Goal: Information Seeking & Learning: Learn about a topic

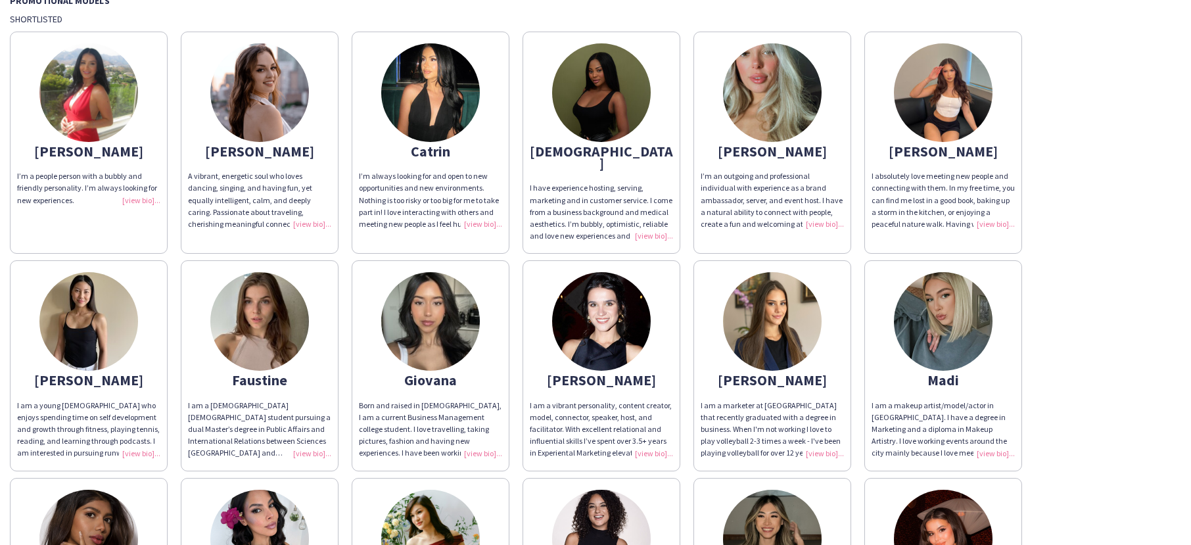
scroll to position [1, 0]
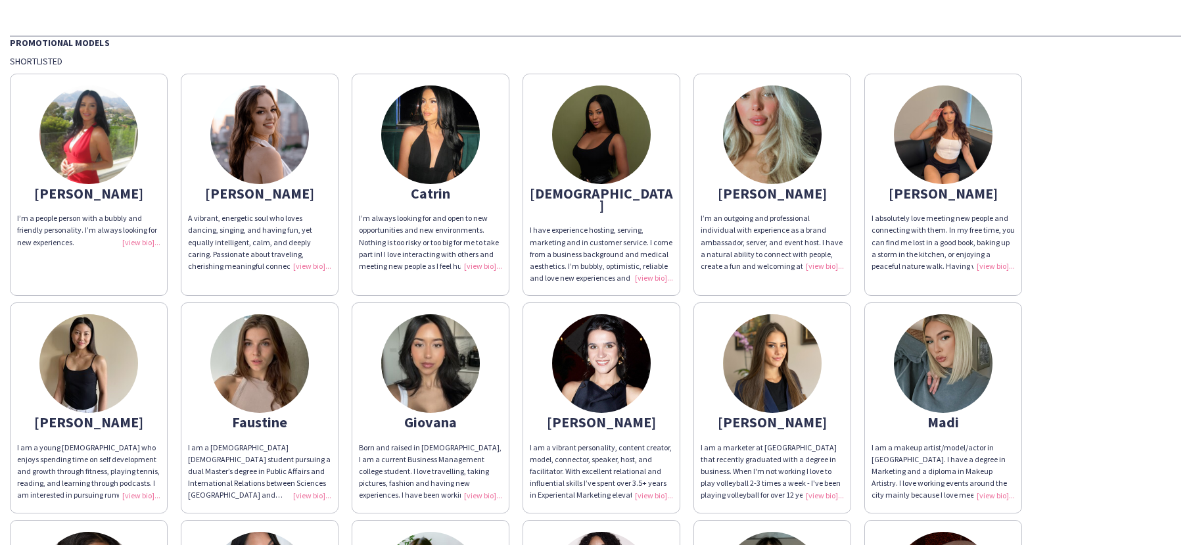
click at [759, 141] on img at bounding box center [772, 134] width 99 height 99
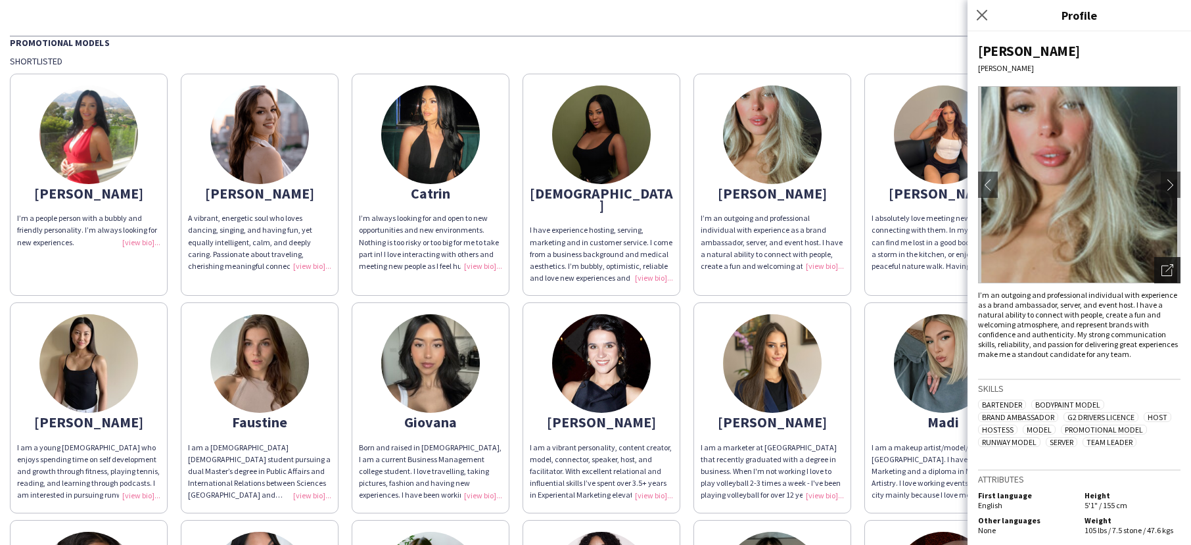
click at [1171, 264] on icon at bounding box center [1169, 268] width 8 height 8
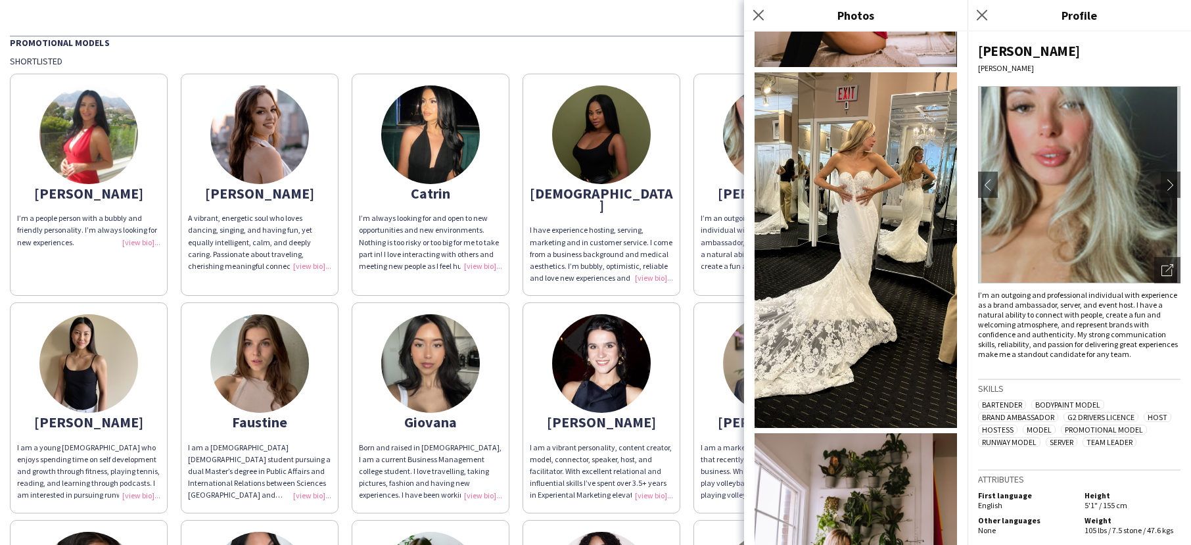
scroll to position [1091, 0]
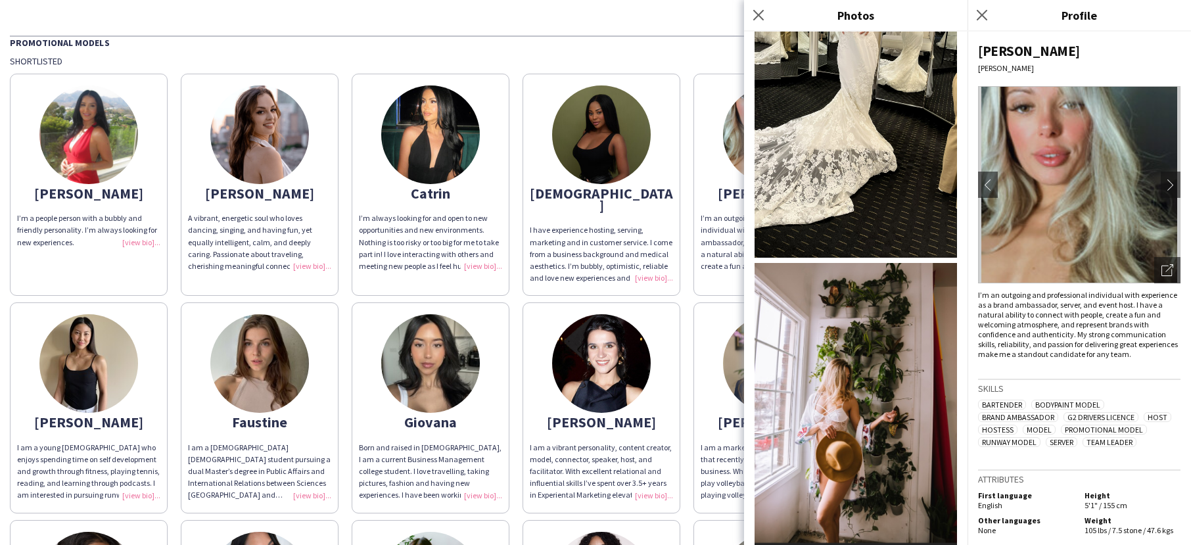
click at [845, 316] on img at bounding box center [856, 404] width 202 height 282
click at [985, 18] on icon at bounding box center [981, 15] width 12 height 12
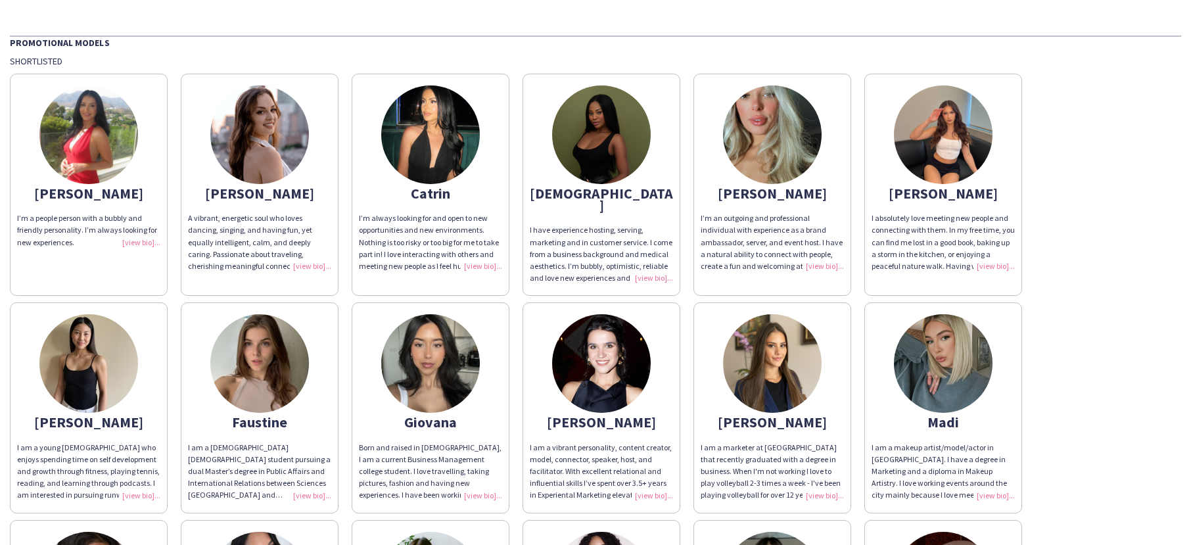
click at [628, 335] on img at bounding box center [601, 363] width 99 height 99
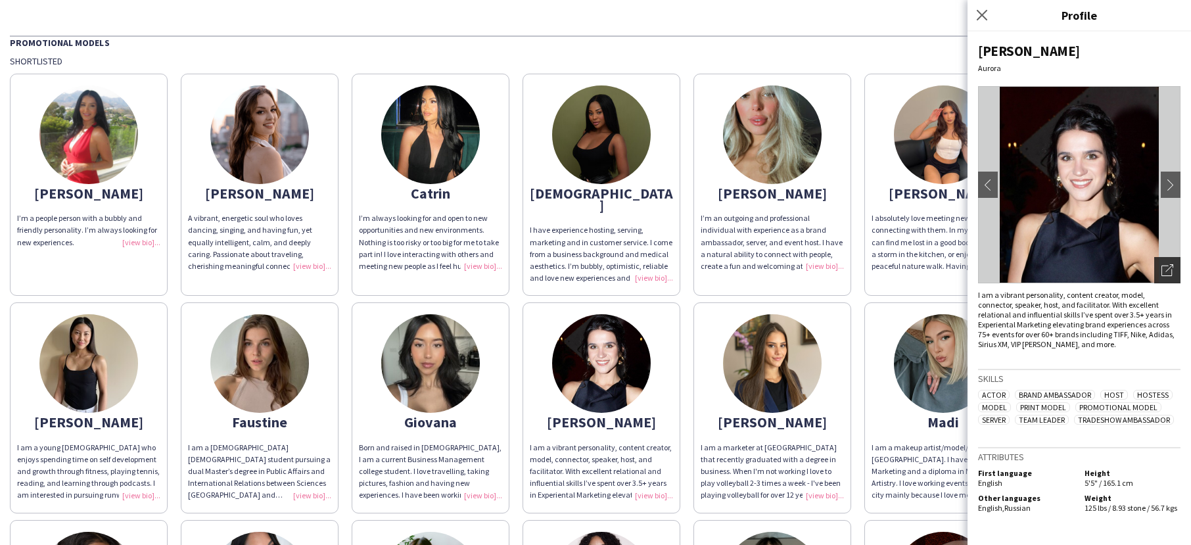
click at [1164, 268] on icon "Open photos pop-in" at bounding box center [1167, 270] width 12 height 12
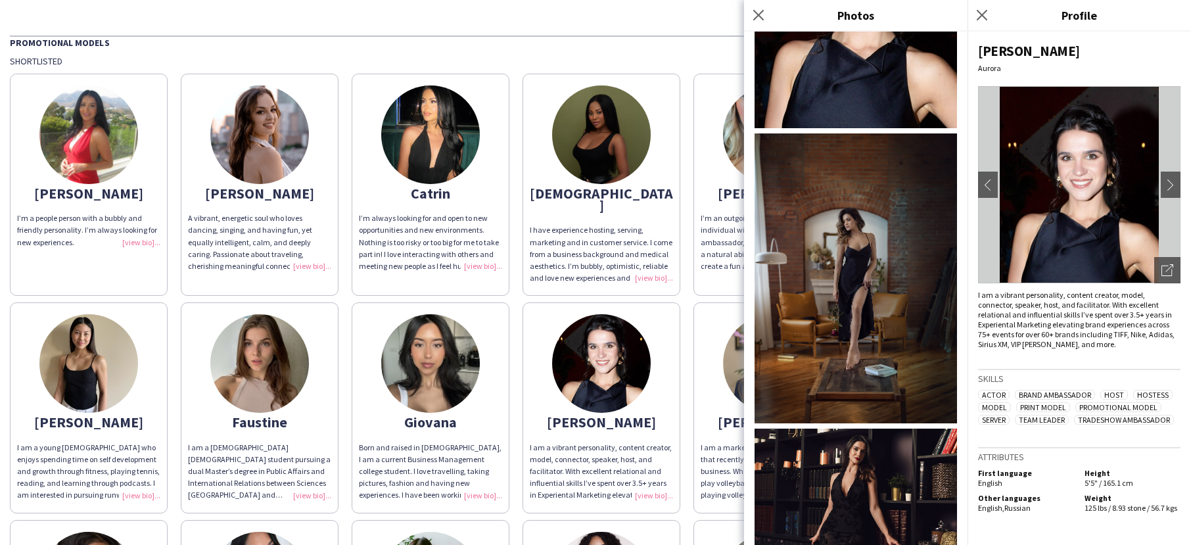
scroll to position [256, 0]
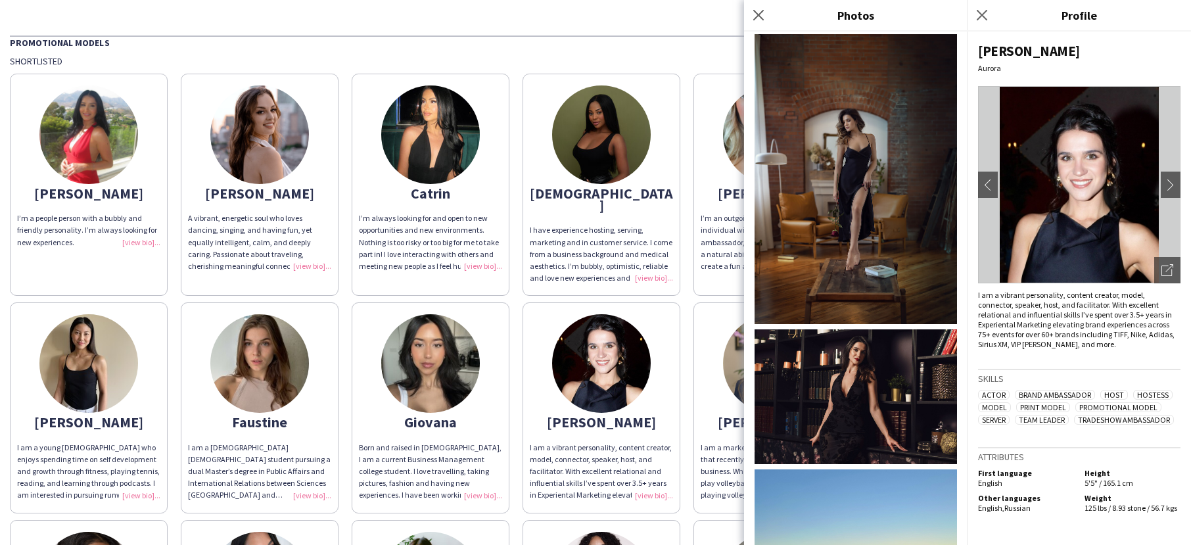
click at [841, 367] on img at bounding box center [856, 396] width 202 height 135
click at [1161, 273] on icon at bounding box center [1166, 271] width 11 height 11
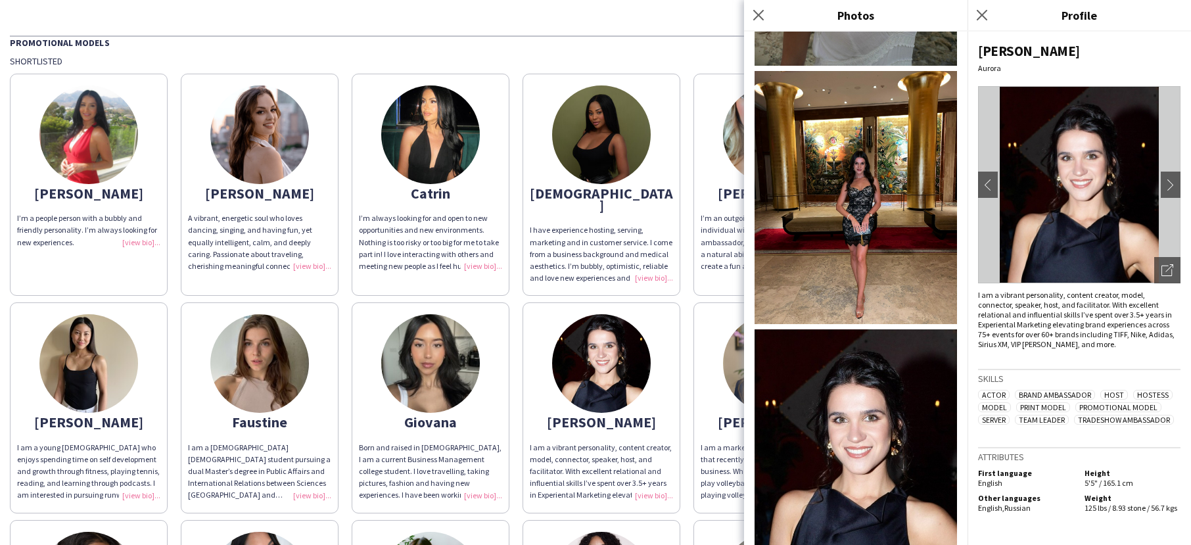
scroll to position [2221, 0]
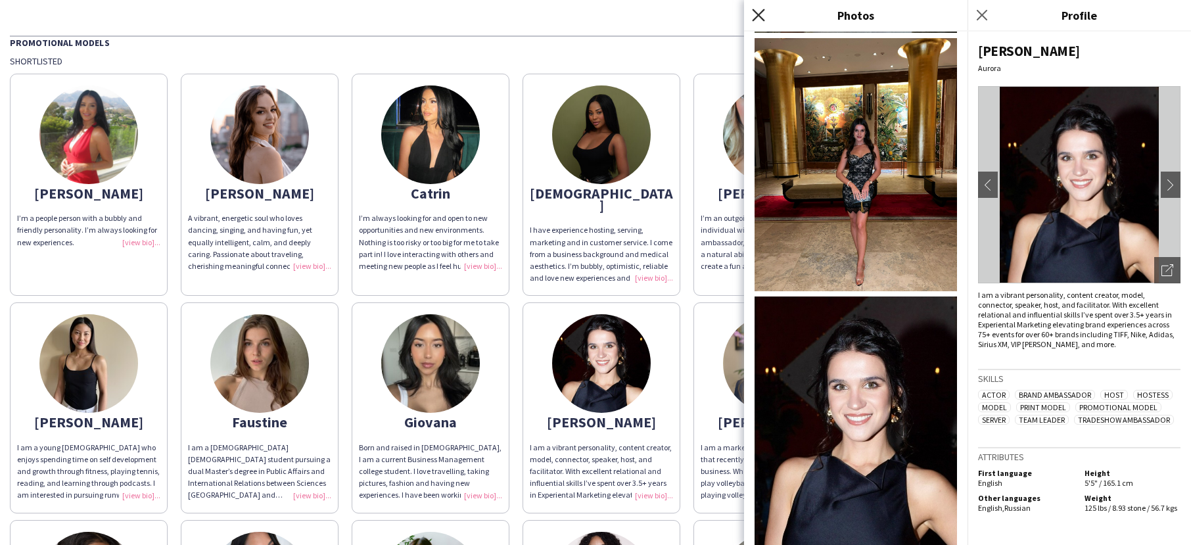
click at [757, 12] on icon "Close pop-in" at bounding box center [758, 15] width 12 height 12
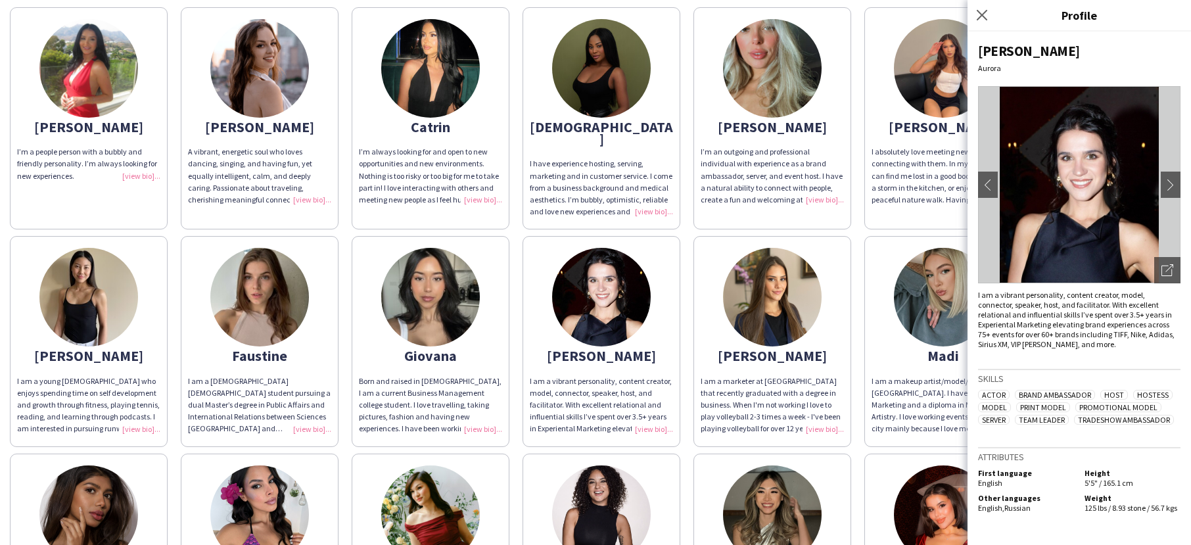
scroll to position [68, 0]
click at [910, 264] on img at bounding box center [943, 296] width 99 height 99
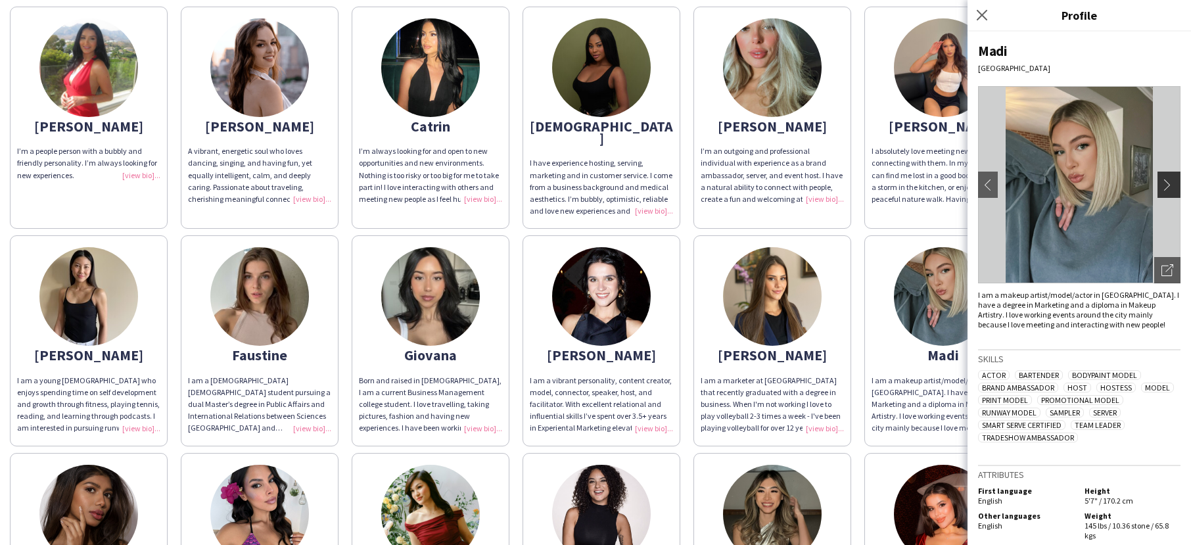
click at [1169, 185] on app-icon "chevron-right" at bounding box center [1170, 185] width 18 height 12
click at [1169, 189] on app-icon "chevron-right" at bounding box center [1170, 185] width 18 height 12
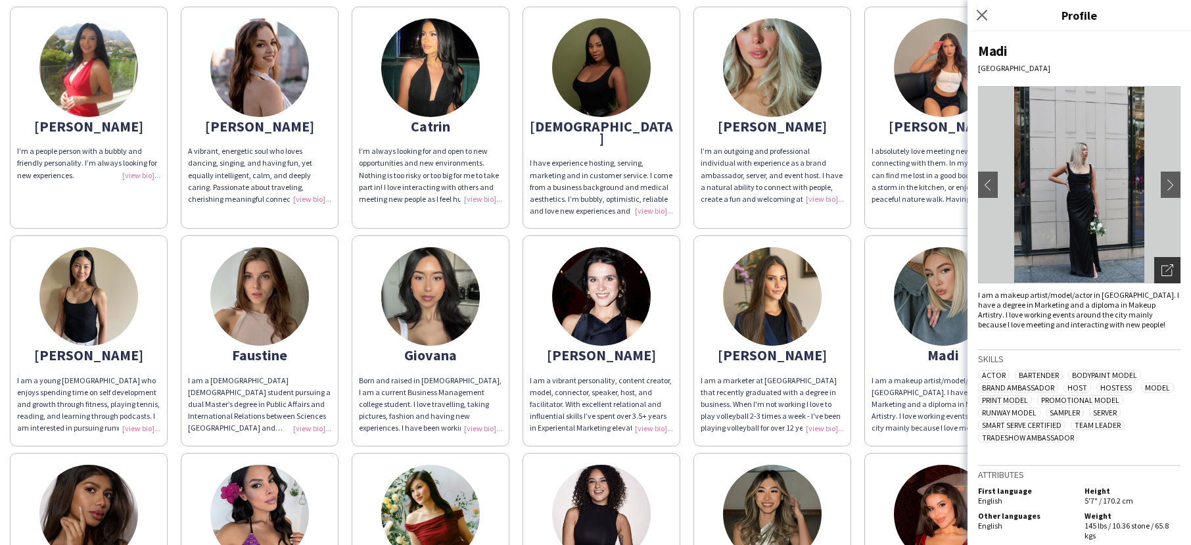
click at [1169, 275] on icon at bounding box center [1166, 271] width 11 height 11
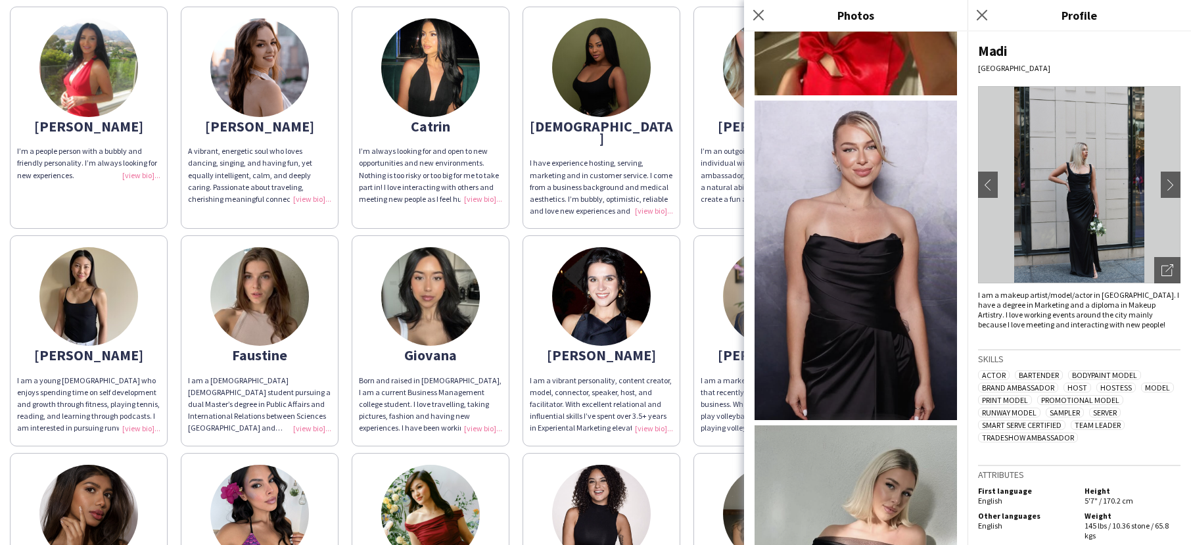
scroll to position [1550, 0]
click at [760, 13] on icon at bounding box center [758, 15] width 12 height 12
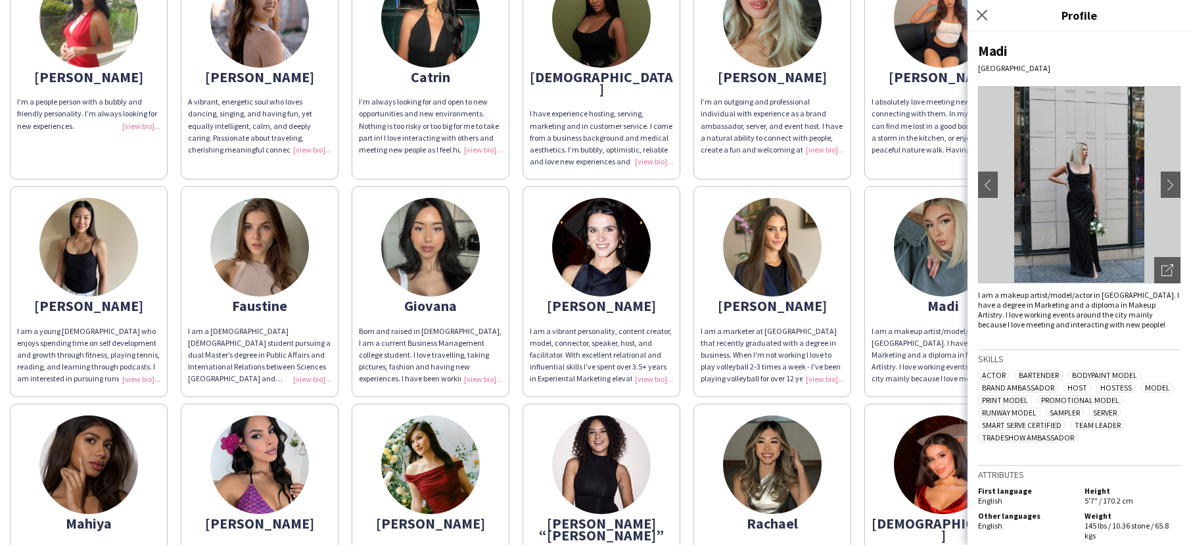
scroll to position [118, 0]
click at [243, 225] on img at bounding box center [259, 246] width 99 height 99
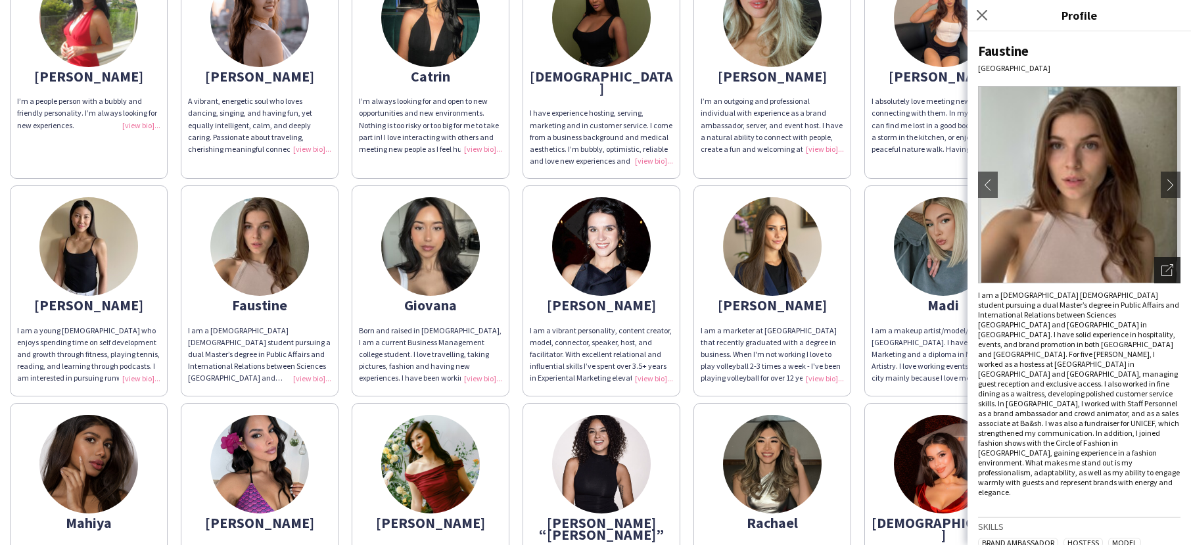
click at [1167, 270] on icon "Open photos pop-in" at bounding box center [1167, 270] width 12 height 12
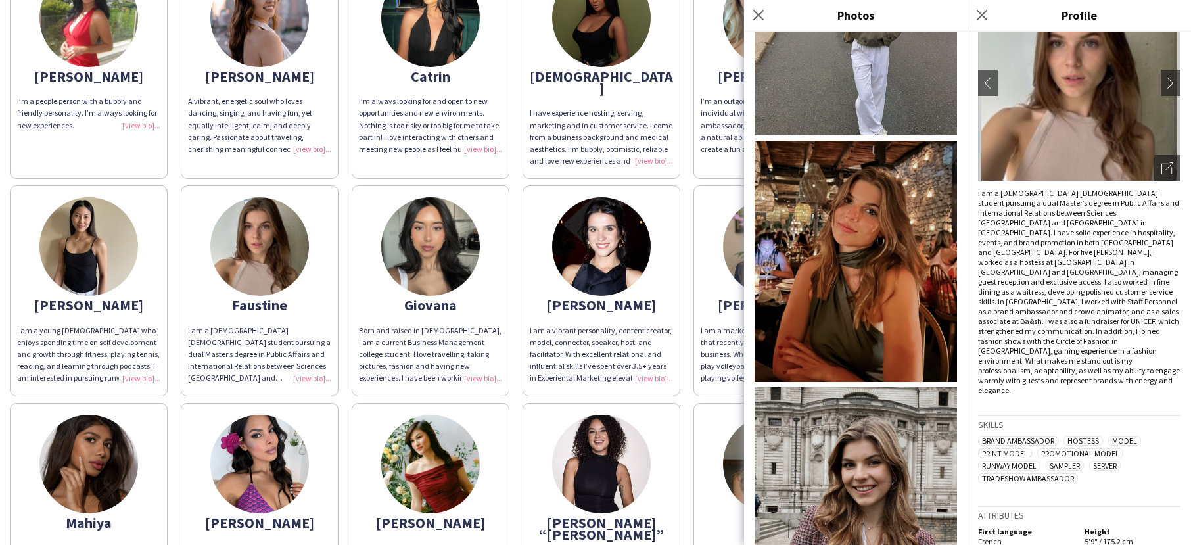
scroll to position [1012, 0]
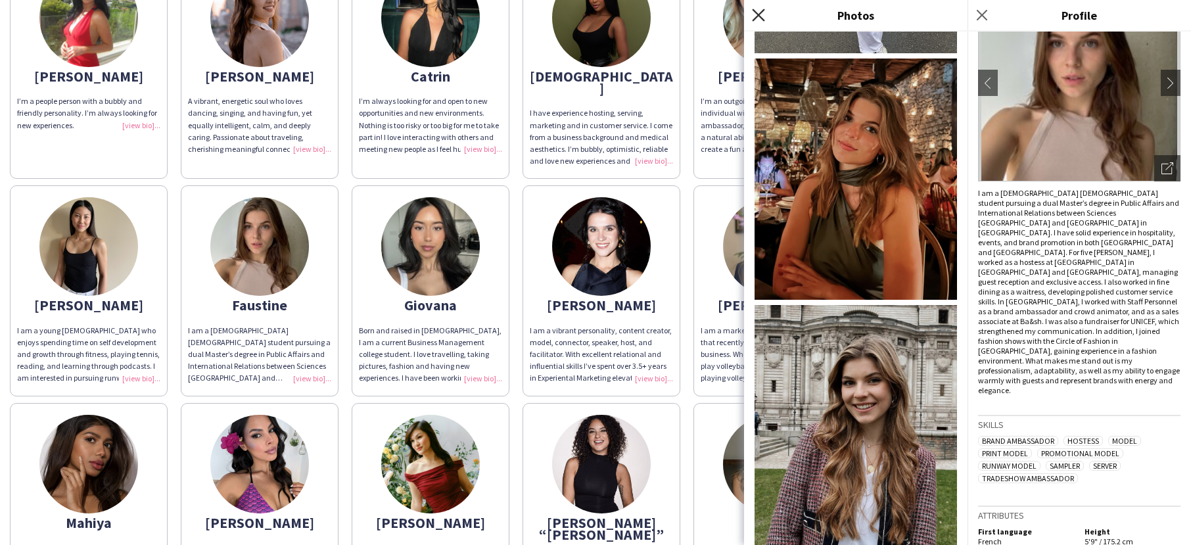
click at [761, 10] on icon "Close pop-in" at bounding box center [758, 15] width 12 height 12
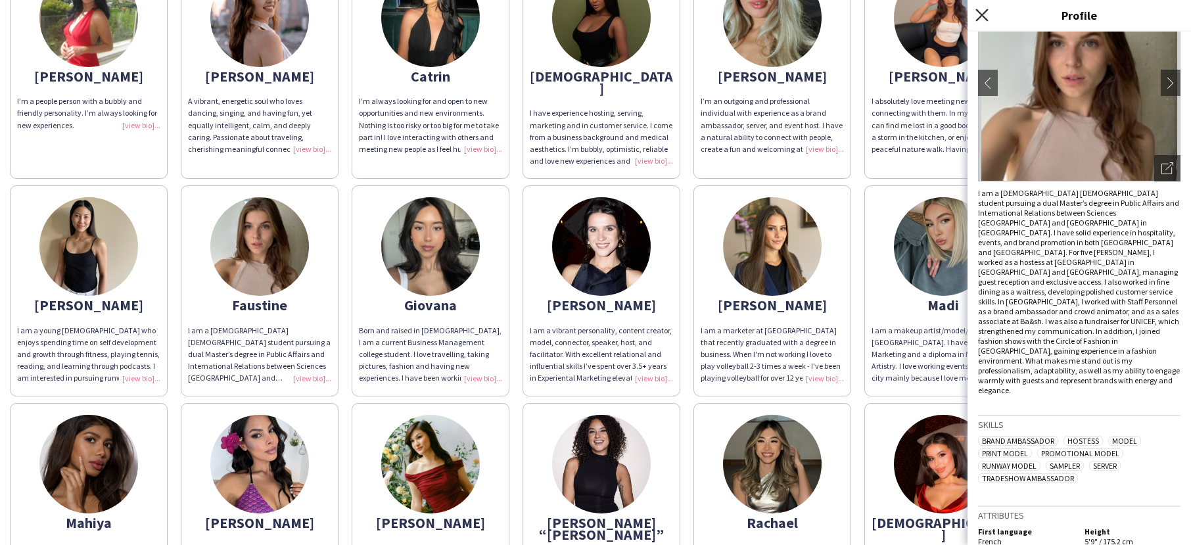
click at [979, 12] on icon at bounding box center [981, 15] width 12 height 12
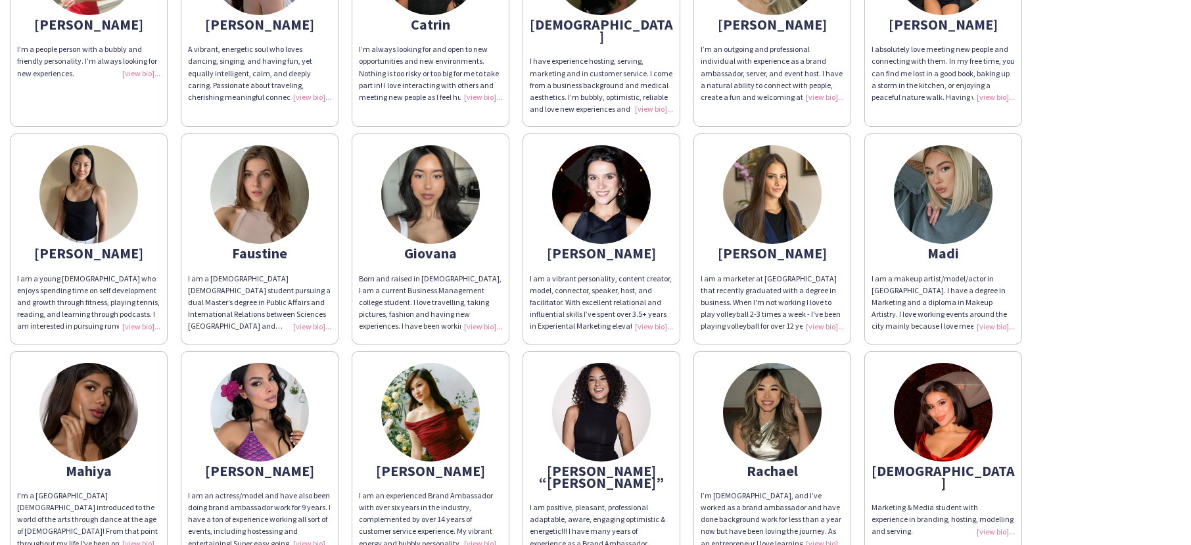
scroll to position [170, 0]
click at [97, 390] on img at bounding box center [88, 411] width 99 height 99
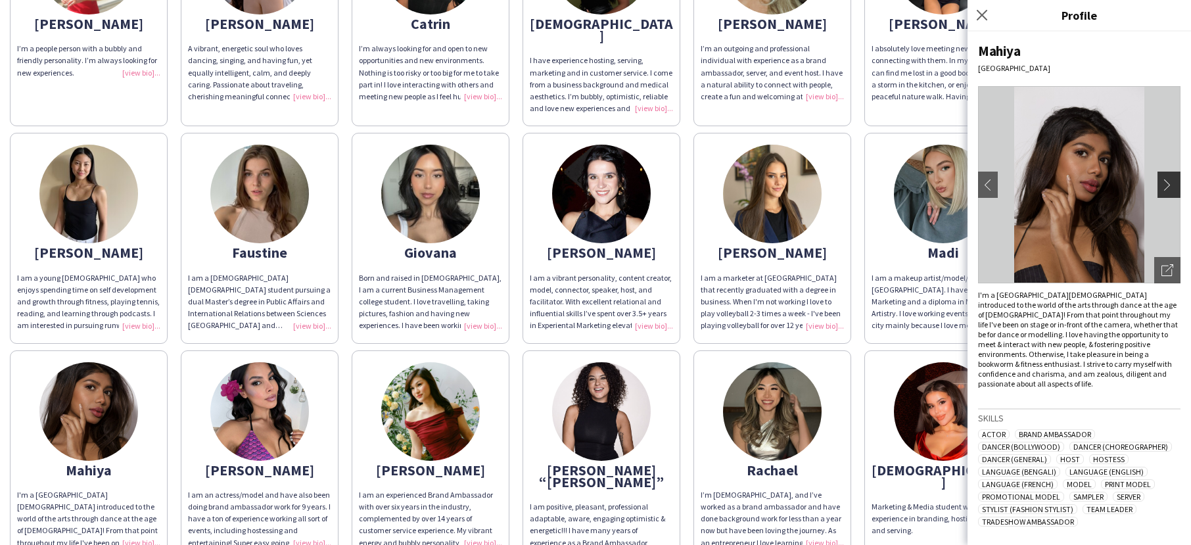
click at [1169, 189] on app-icon "chevron-right" at bounding box center [1170, 185] width 18 height 12
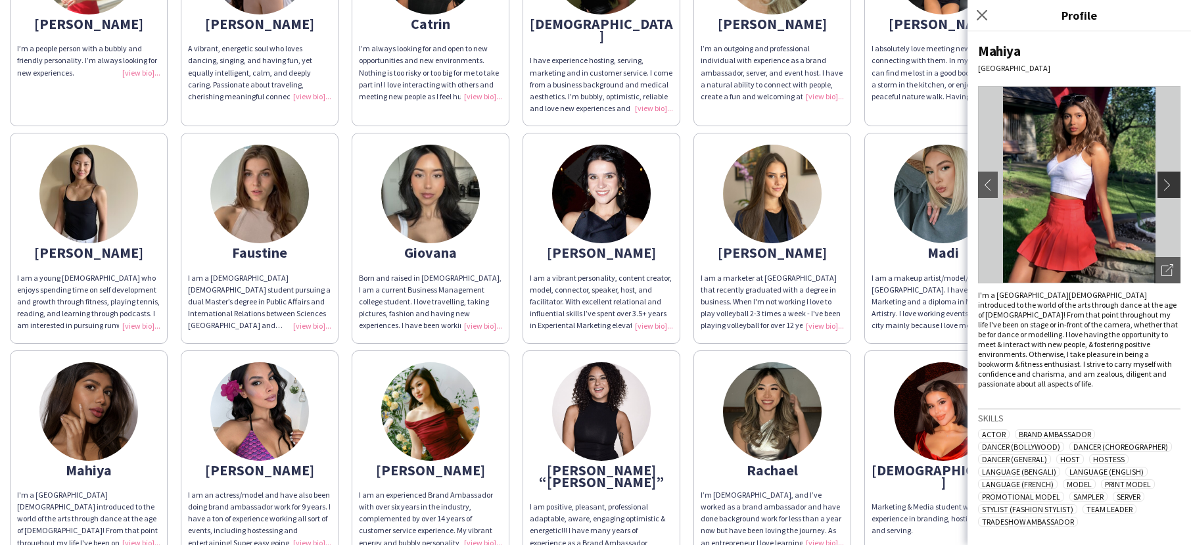
click at [1170, 185] on app-icon "chevron-right" at bounding box center [1170, 185] width 18 height 12
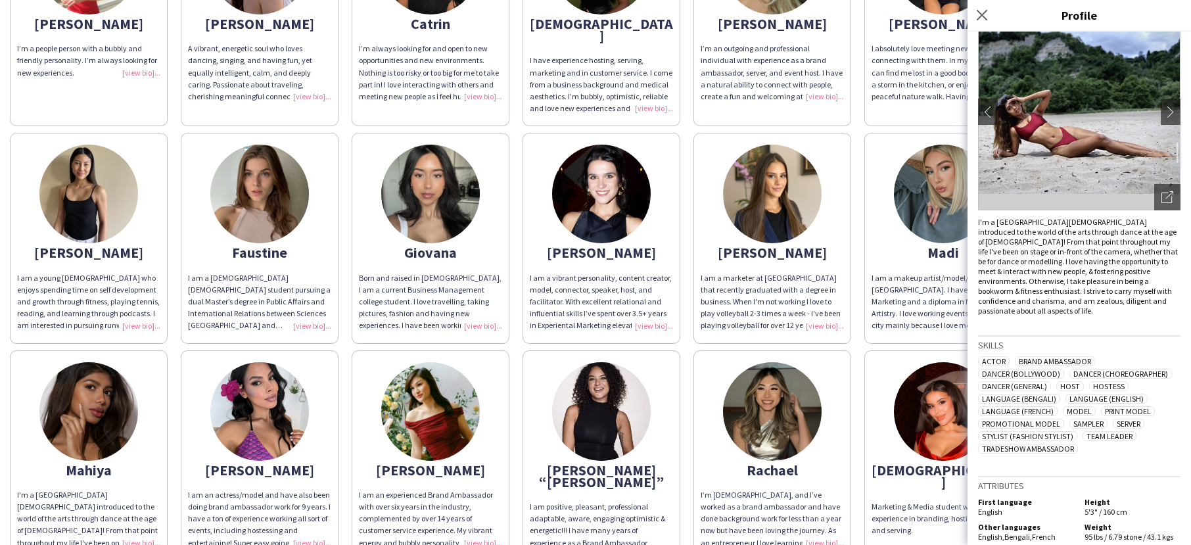
scroll to position [0, 0]
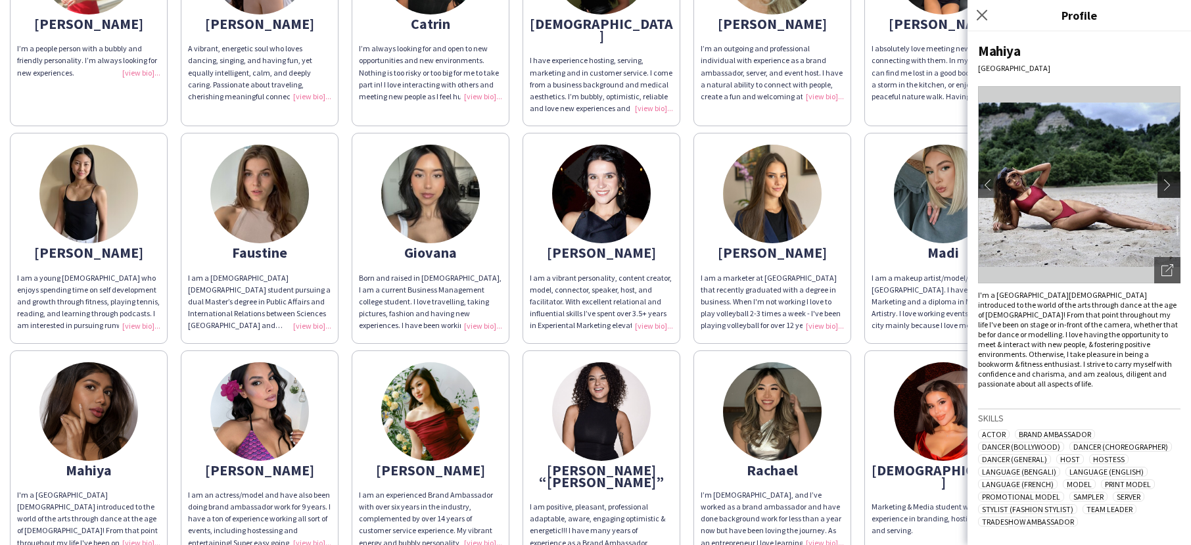
click at [1172, 183] on app-icon "chevron-right" at bounding box center [1170, 185] width 18 height 12
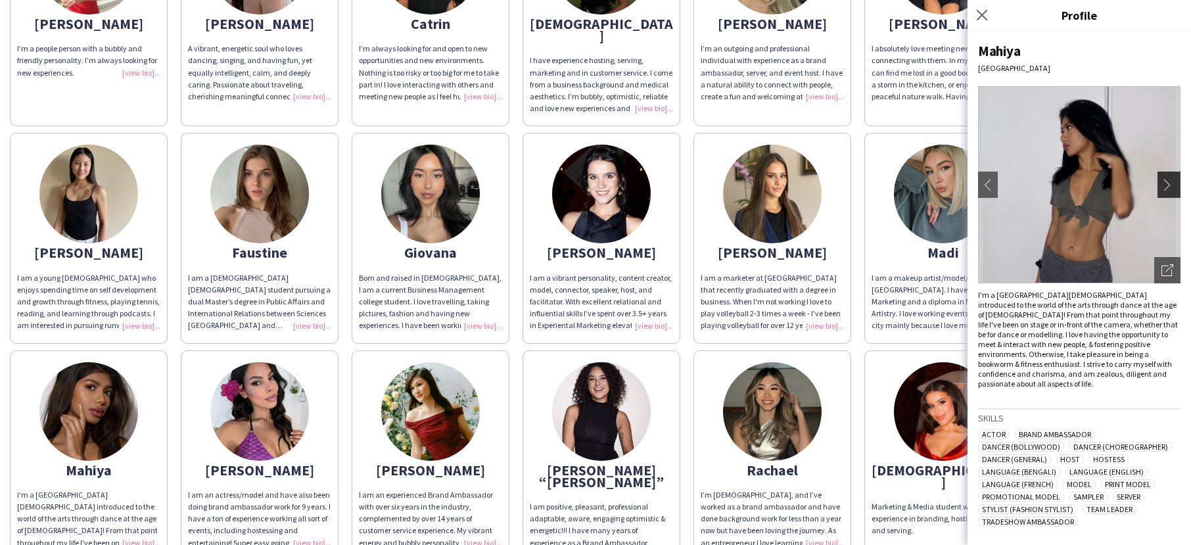
click at [1171, 183] on app-icon "chevron-right" at bounding box center [1170, 185] width 18 height 12
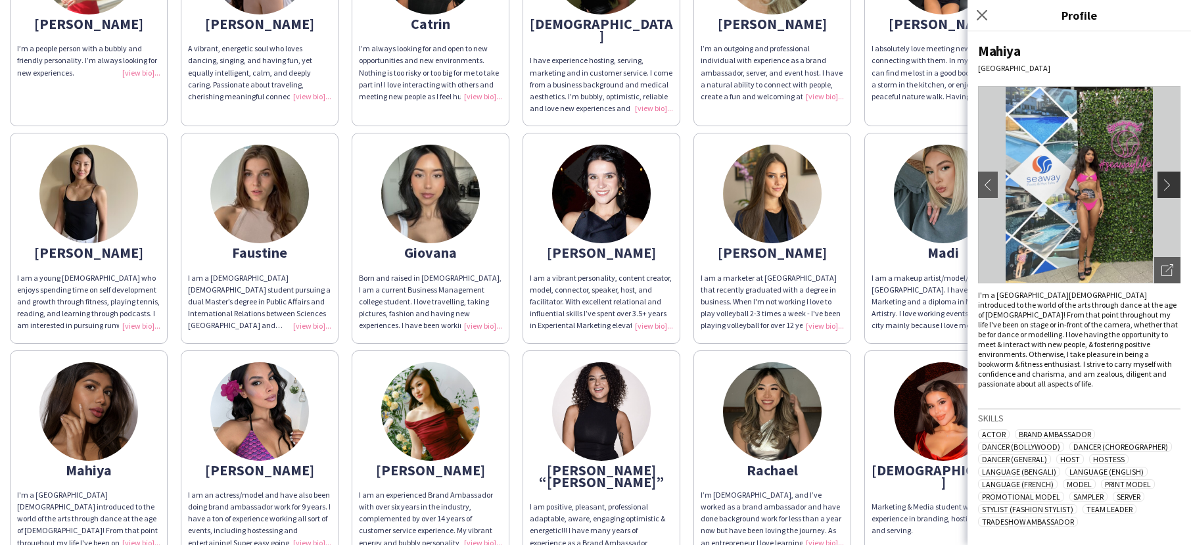
click at [1171, 184] on app-icon "chevron-right" at bounding box center [1170, 185] width 18 height 12
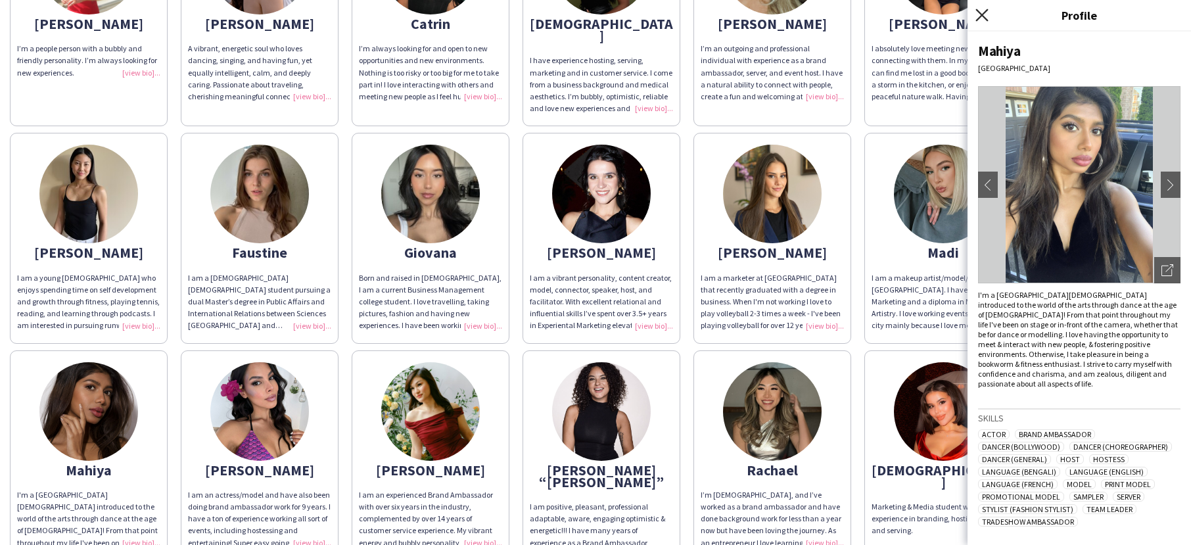
click at [980, 16] on icon at bounding box center [981, 15] width 12 height 12
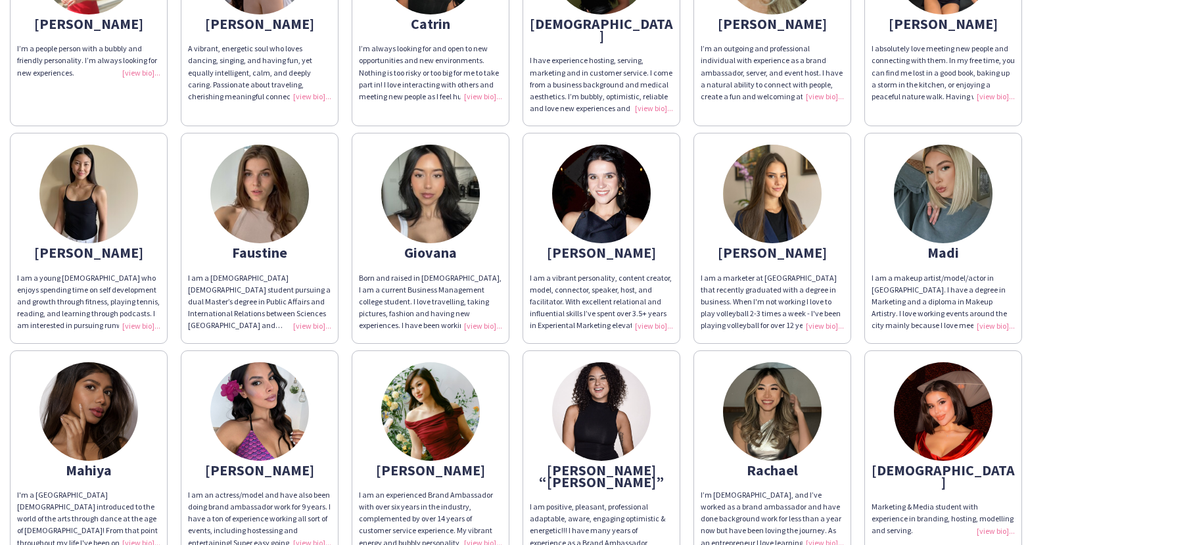
click at [601, 407] on img at bounding box center [601, 411] width 99 height 99
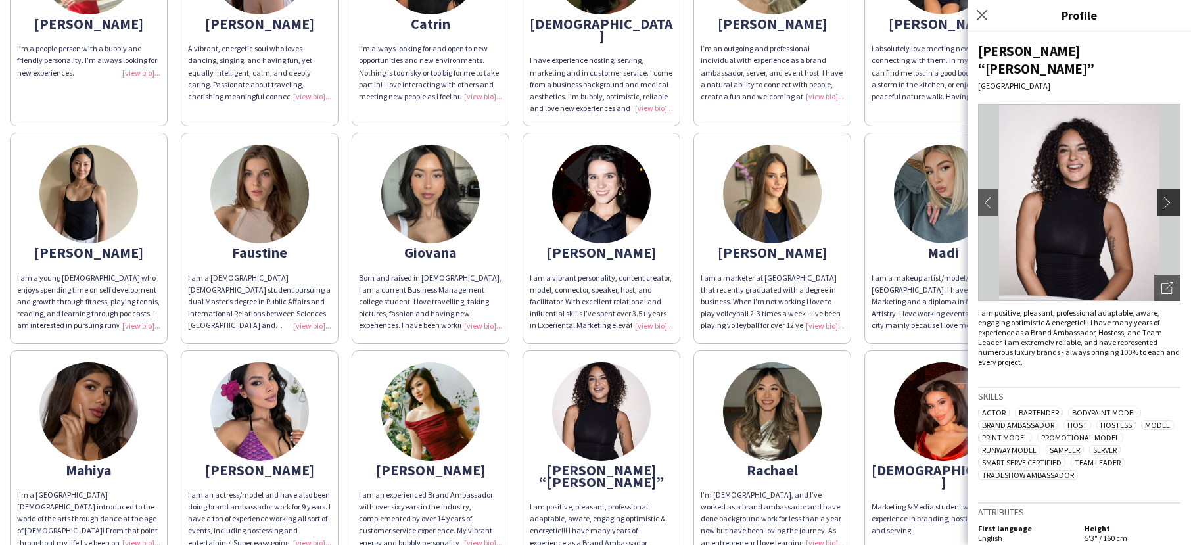
click at [1161, 197] on app-icon "chevron-right" at bounding box center [1170, 203] width 18 height 12
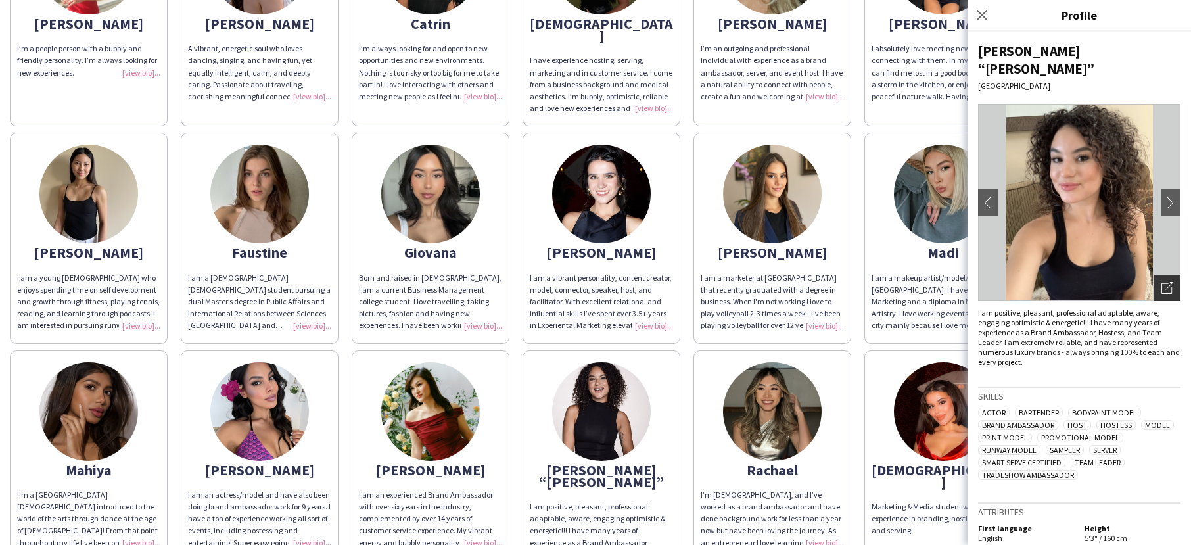
click at [1173, 279] on div "Open photos pop-in" at bounding box center [1167, 288] width 26 height 26
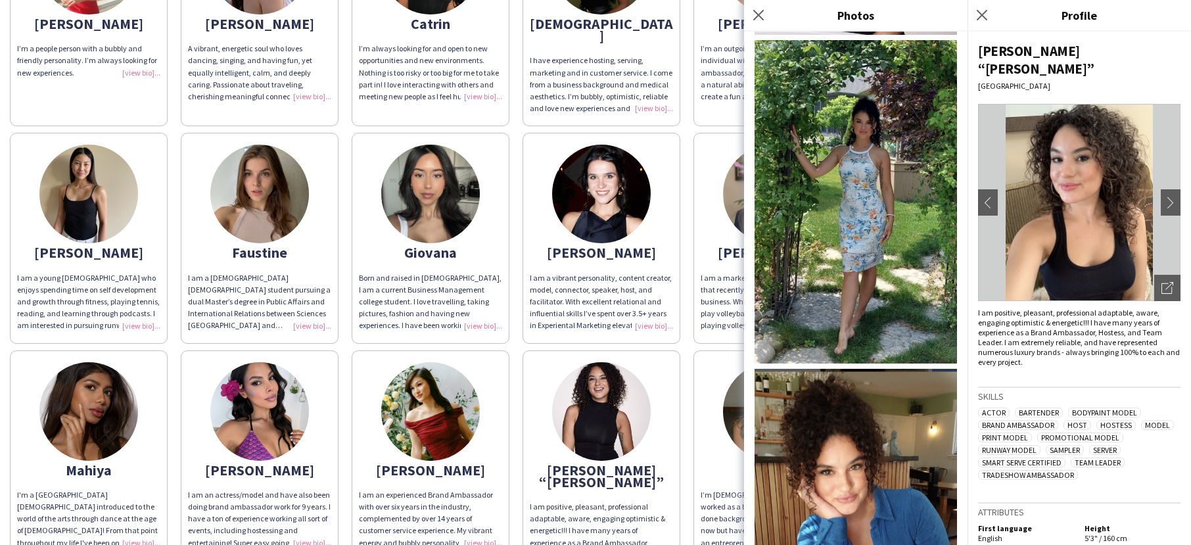
scroll to position [1724, 0]
click at [759, 9] on icon "Close pop-in" at bounding box center [758, 15] width 12 height 12
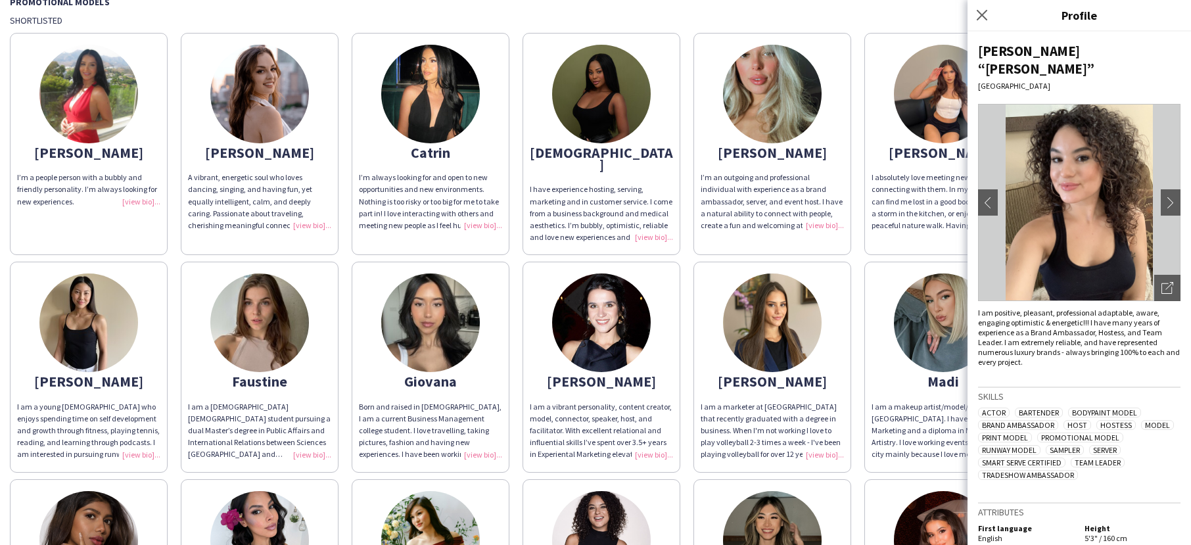
scroll to position [0, 0]
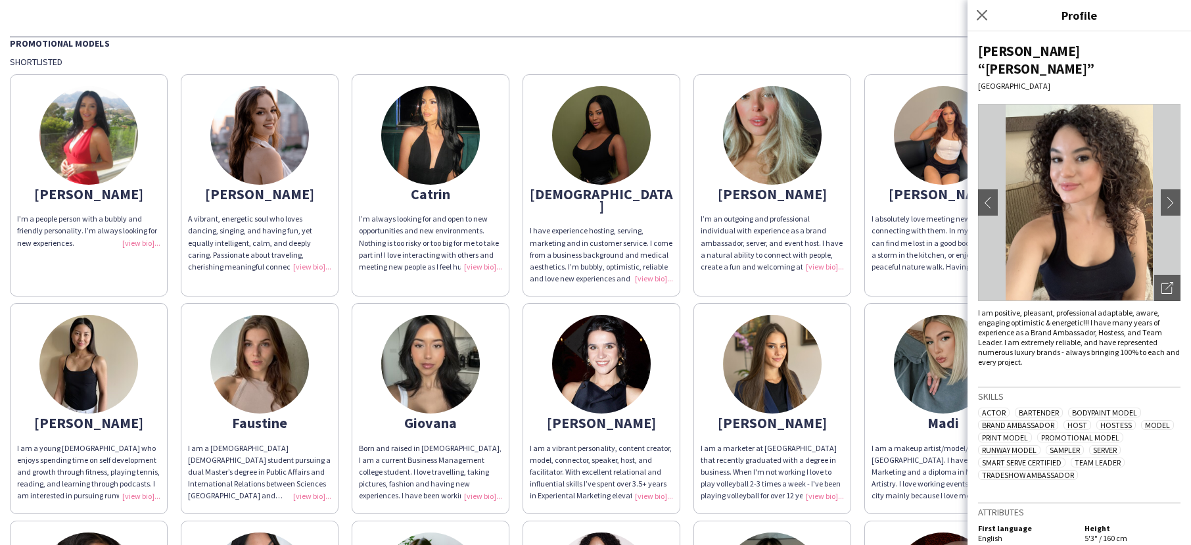
click at [127, 155] on img at bounding box center [88, 135] width 99 height 99
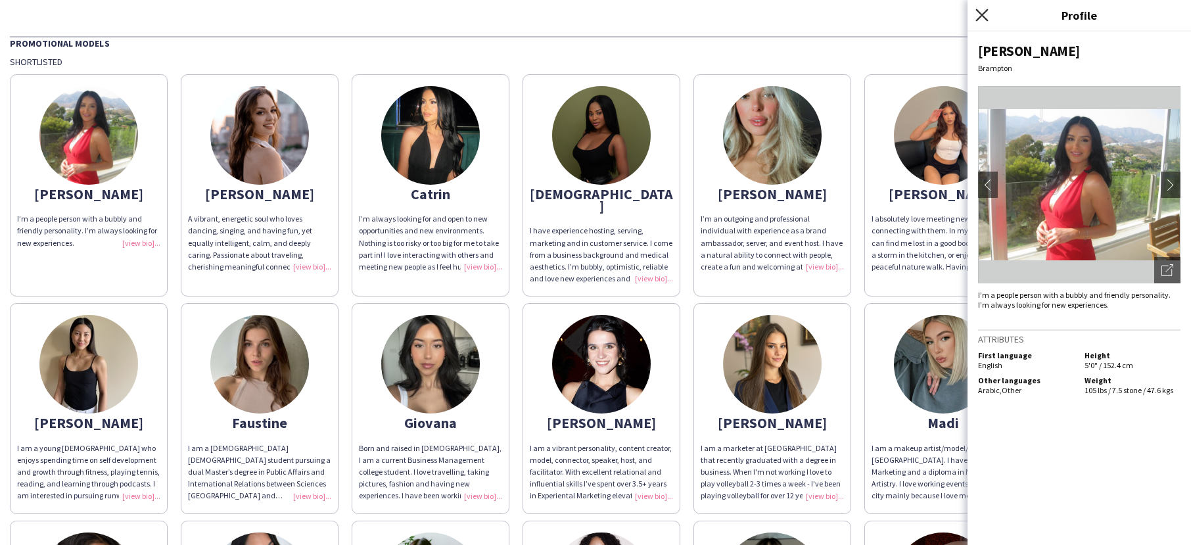
click at [986, 13] on icon "Close pop-in" at bounding box center [981, 15] width 12 height 12
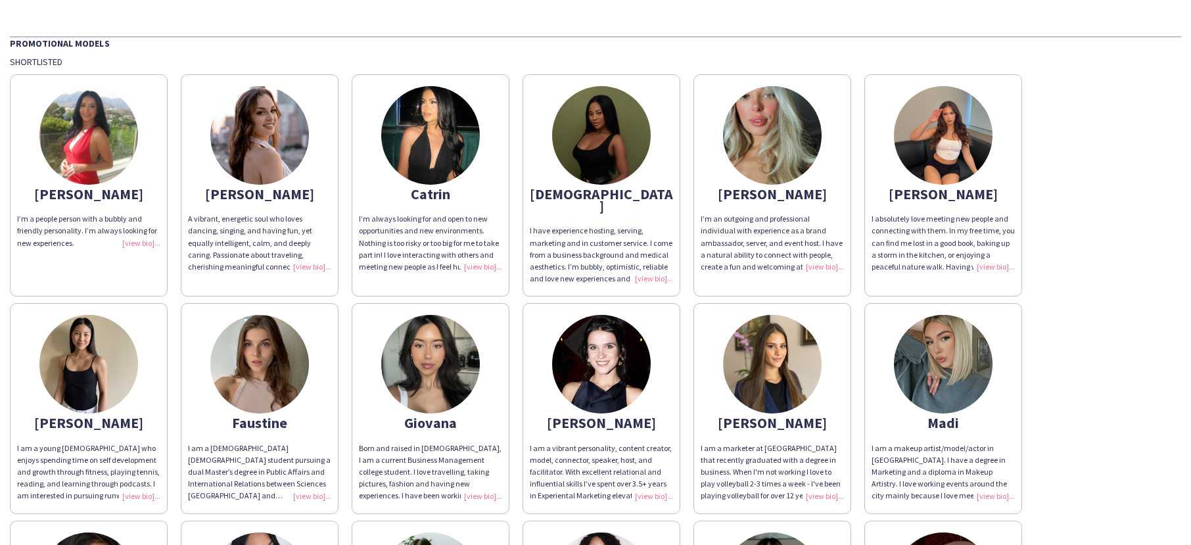
click at [945, 108] on img at bounding box center [943, 135] width 99 height 99
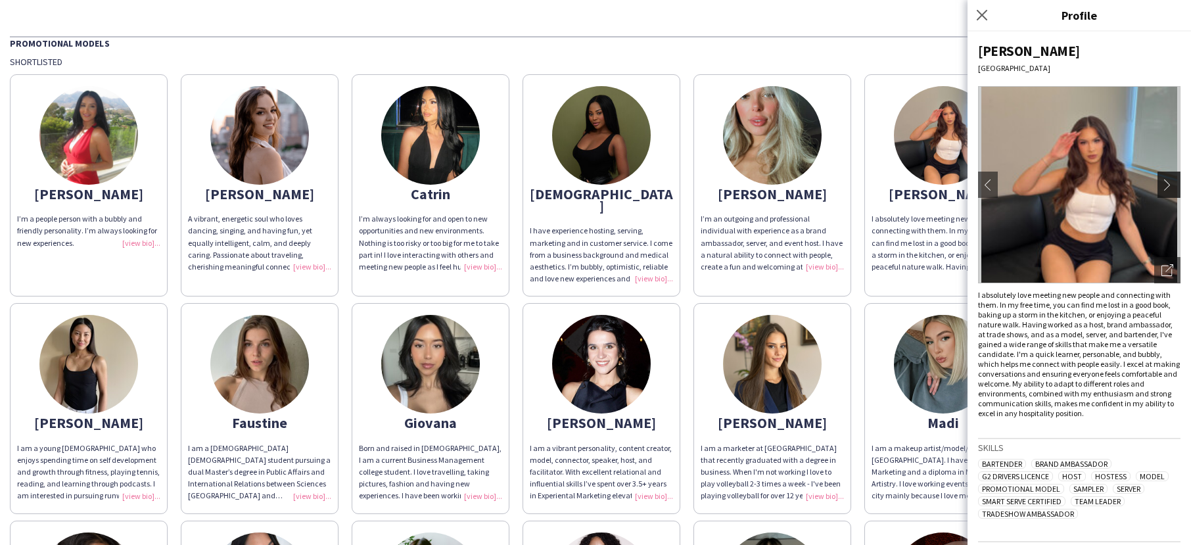
click at [1174, 191] on button "chevron-right" at bounding box center [1171, 185] width 26 height 26
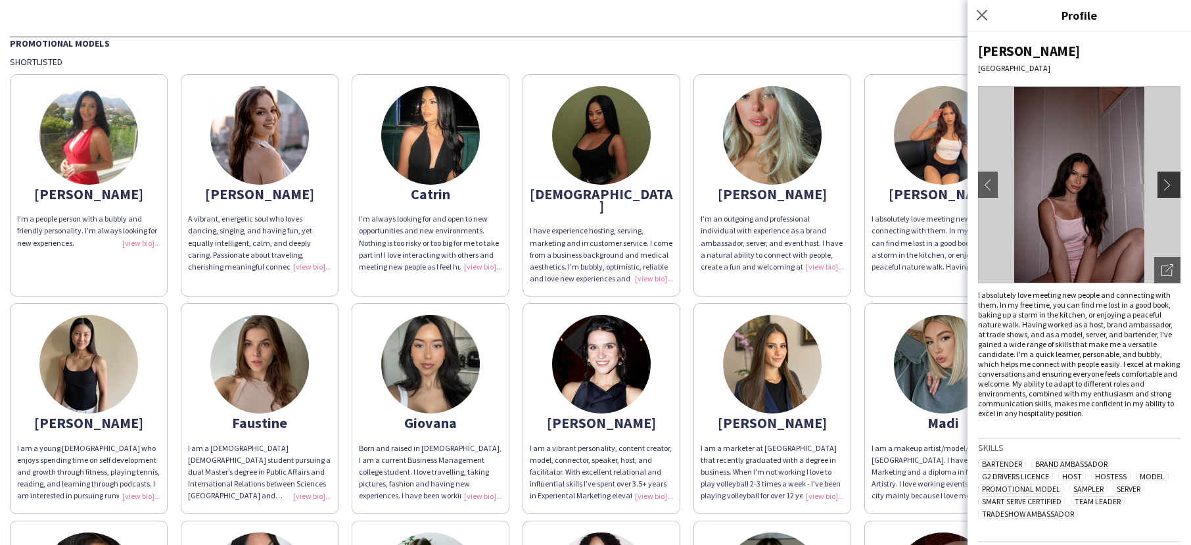
click at [1172, 189] on app-icon "chevron-right" at bounding box center [1170, 185] width 18 height 12
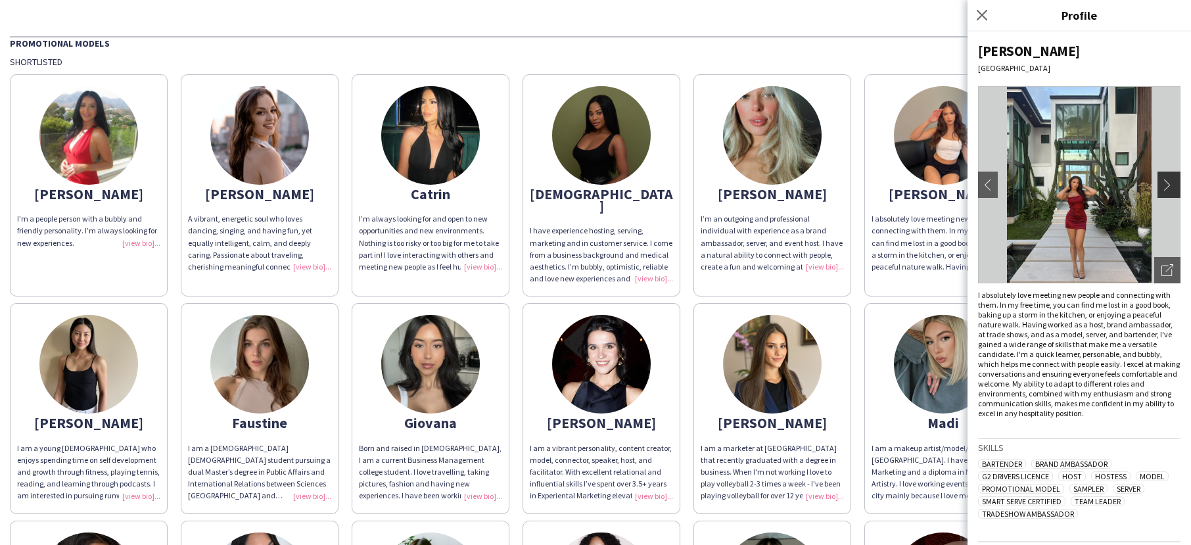
click at [1173, 189] on app-icon "chevron-right" at bounding box center [1170, 185] width 18 height 12
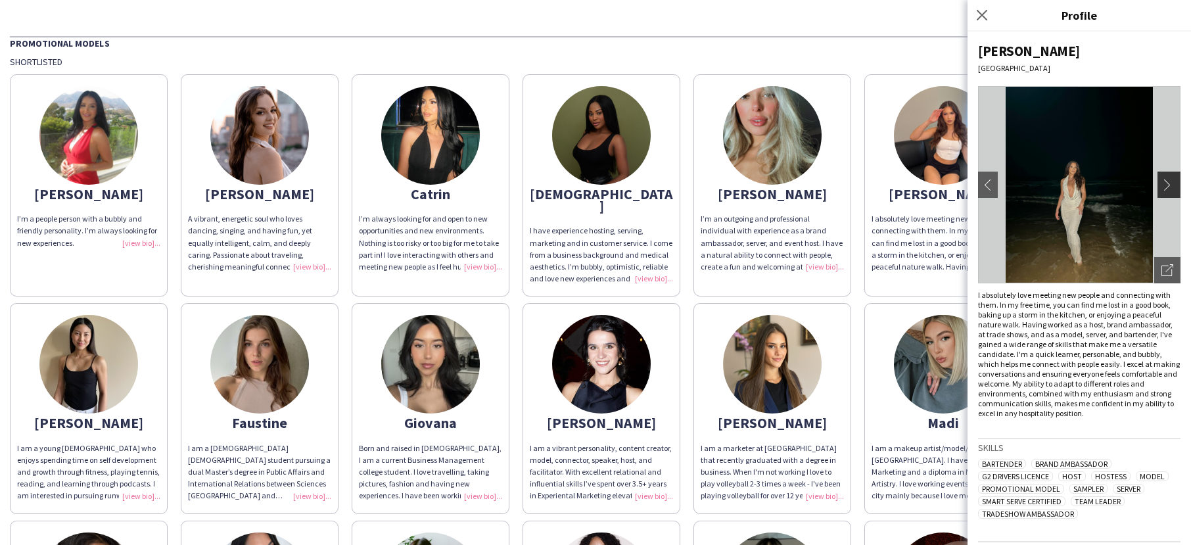
click at [1173, 189] on app-icon "chevron-right" at bounding box center [1170, 185] width 18 height 12
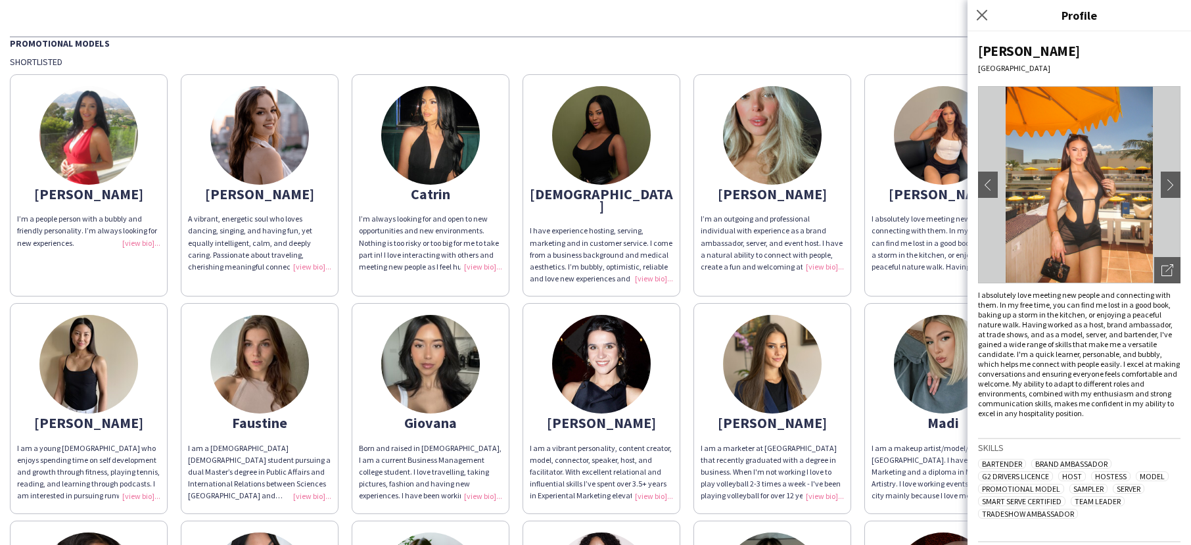
scroll to position [75, 0]
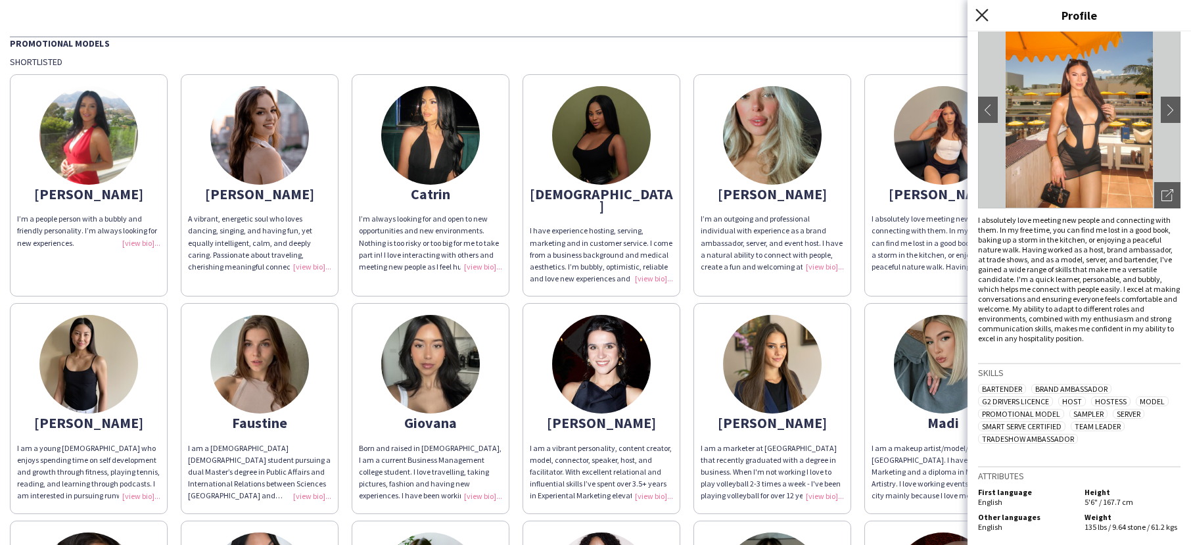
click at [982, 11] on icon "Close pop-in" at bounding box center [981, 15] width 12 height 12
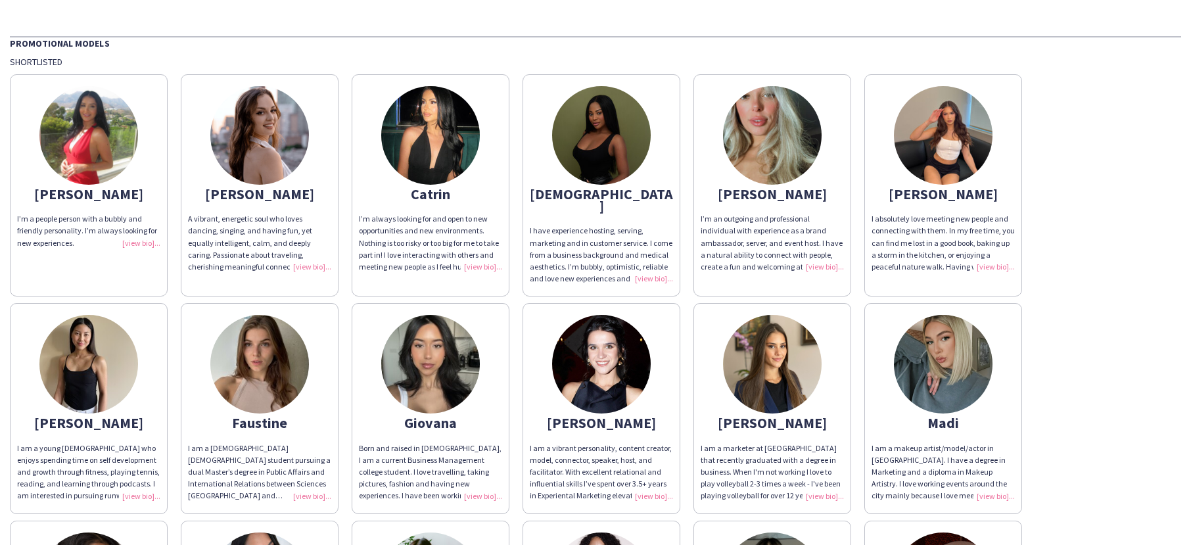
click at [774, 348] on img at bounding box center [772, 364] width 99 height 99
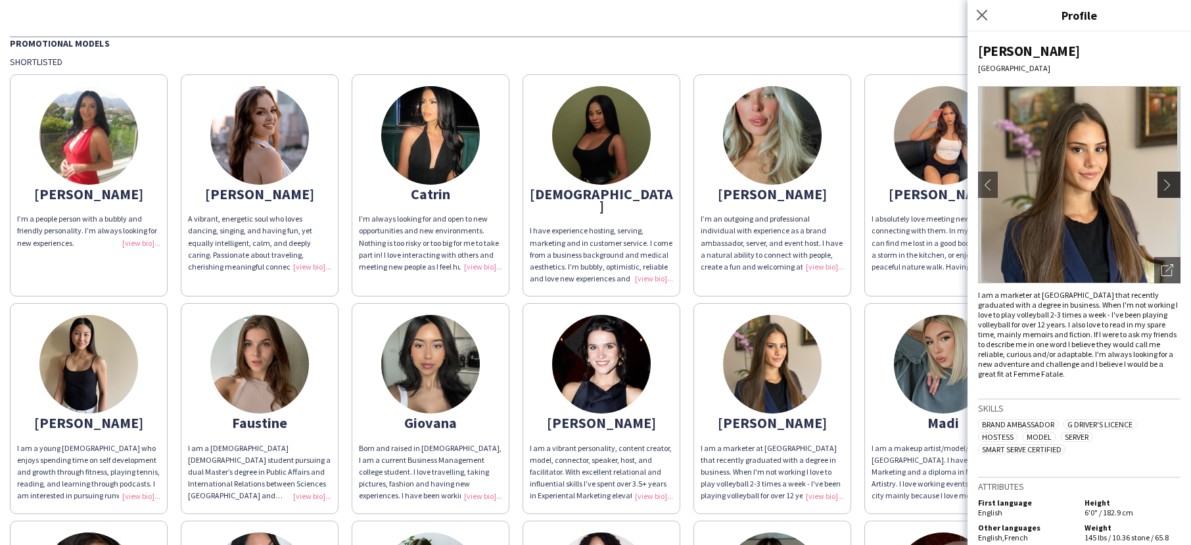
click at [1169, 185] on app-icon "chevron-right" at bounding box center [1170, 185] width 18 height 12
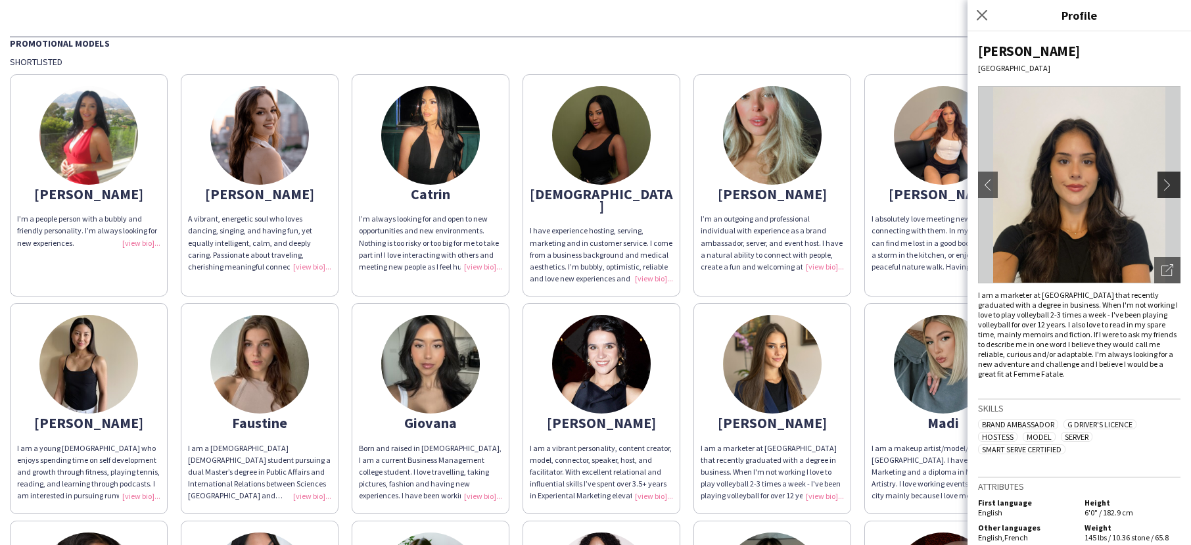
click at [1169, 185] on app-icon "chevron-right" at bounding box center [1170, 185] width 18 height 12
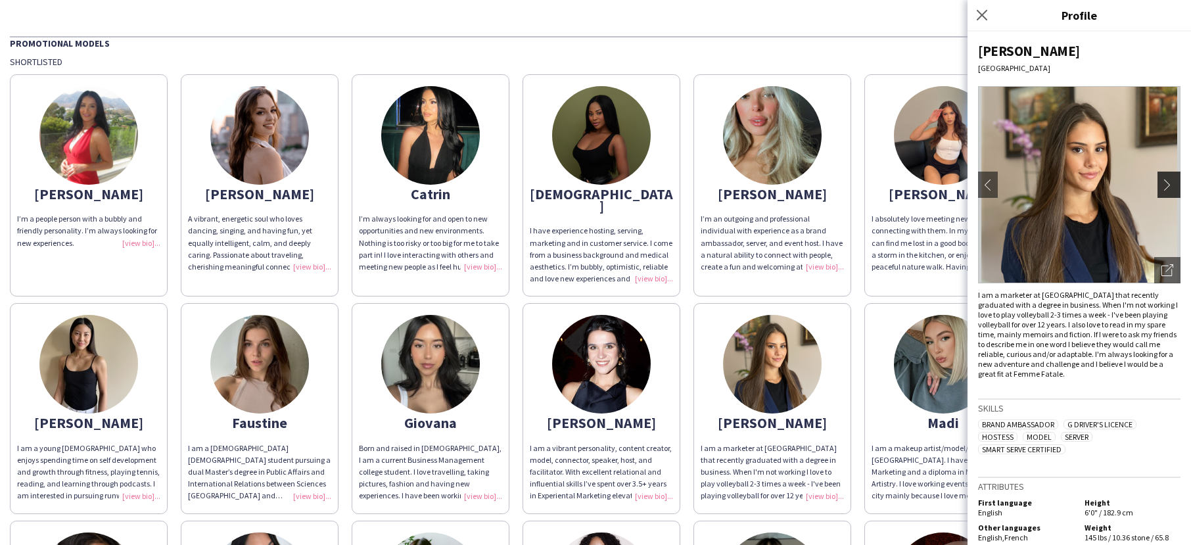
click at [1169, 185] on app-icon "chevron-right" at bounding box center [1170, 185] width 18 height 12
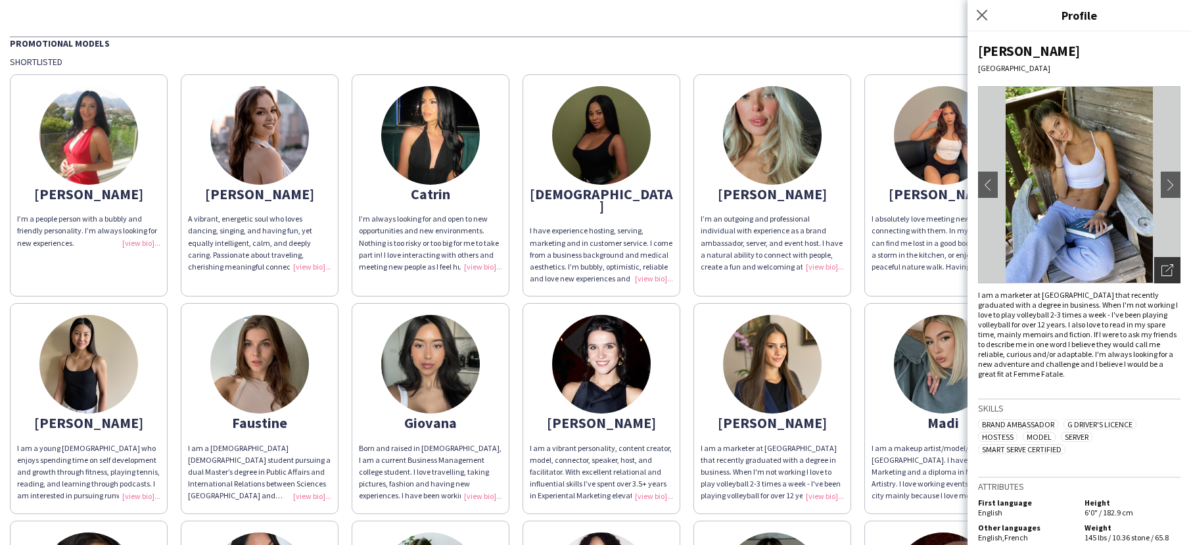
click at [1169, 271] on icon "Open photos pop-in" at bounding box center [1167, 270] width 12 height 12
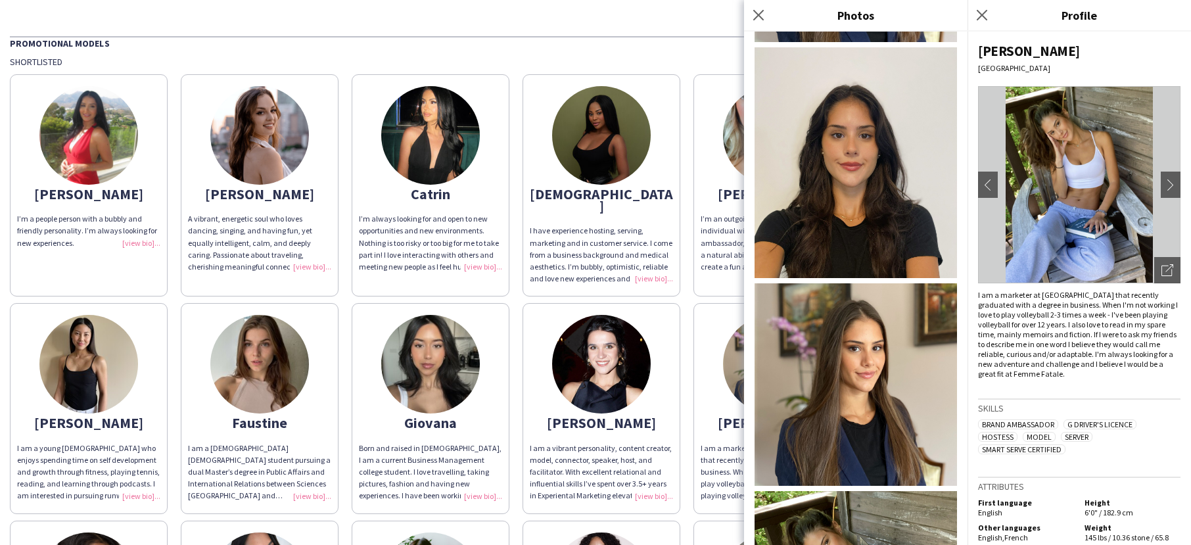
scroll to position [413, 0]
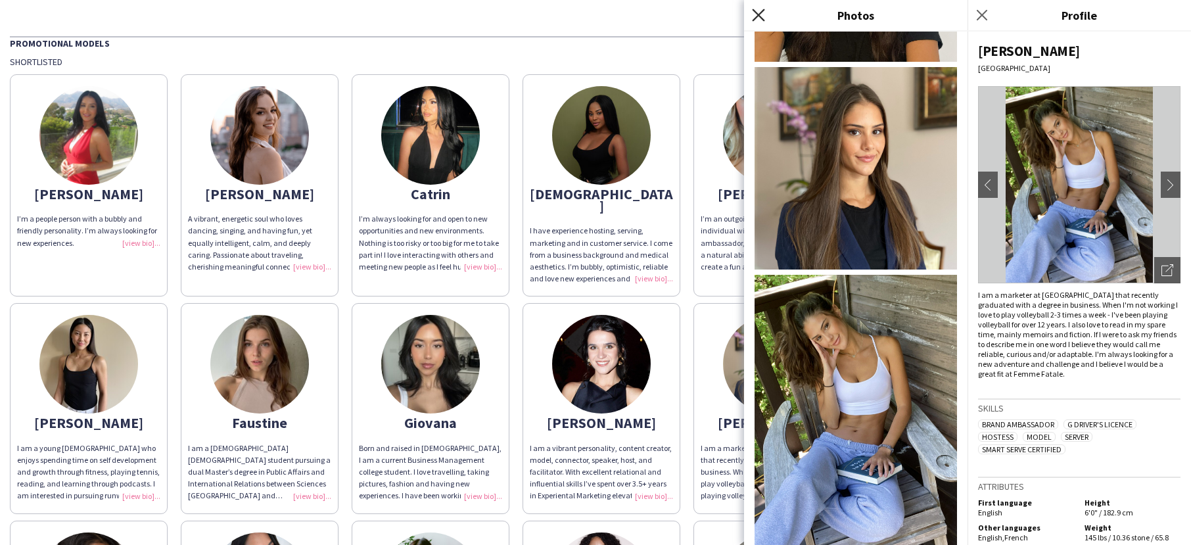
click at [759, 15] on icon at bounding box center [758, 15] width 12 height 12
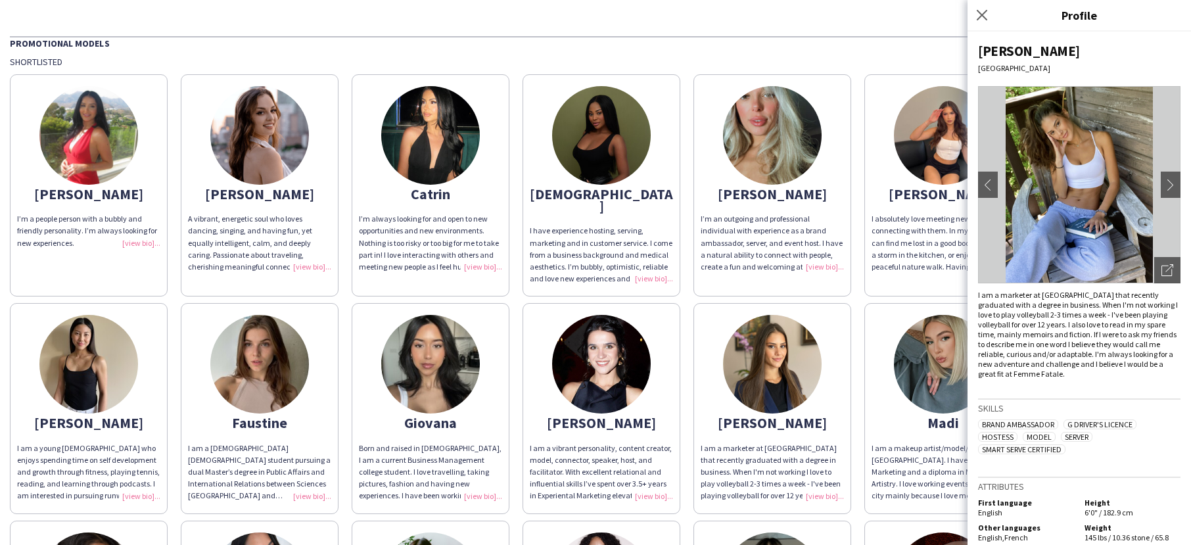
click at [469, 152] on img at bounding box center [430, 135] width 99 height 99
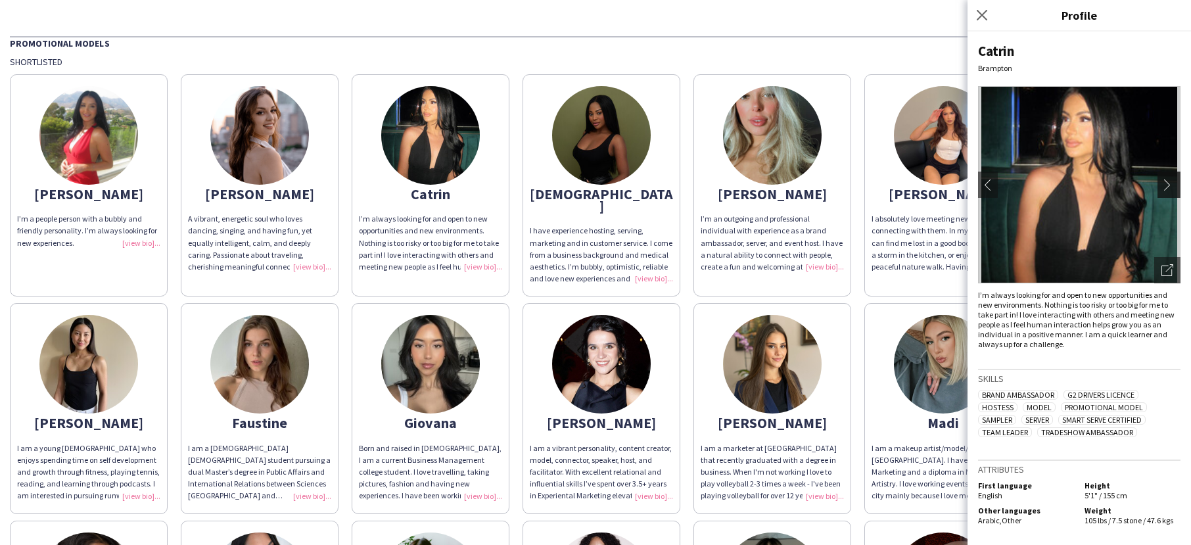
click at [1175, 185] on app-icon "chevron-right" at bounding box center [1170, 185] width 18 height 12
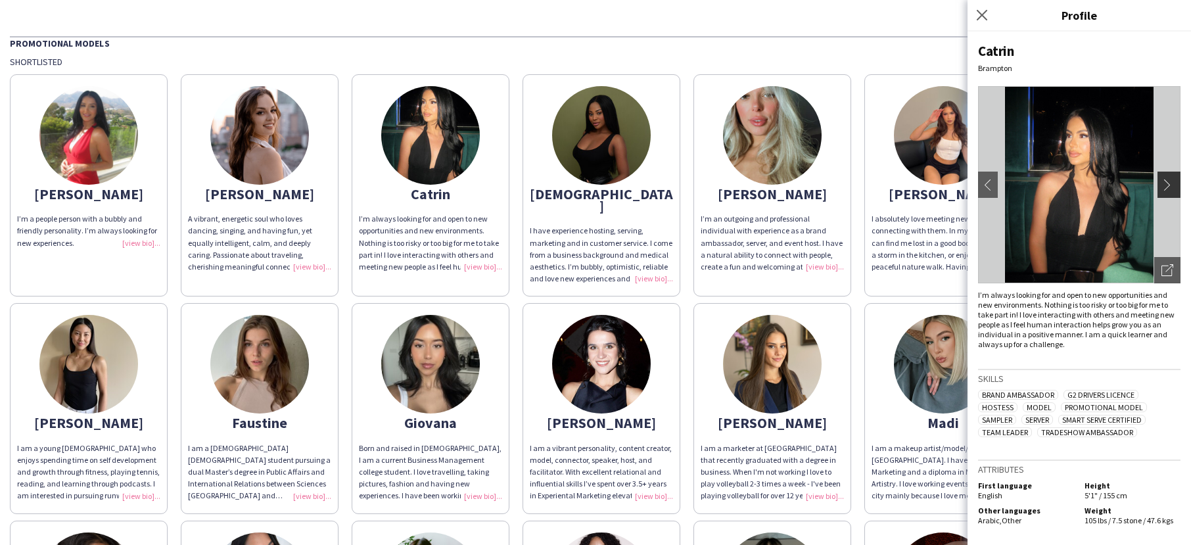
click at [1172, 187] on app-icon "chevron-right" at bounding box center [1170, 185] width 18 height 12
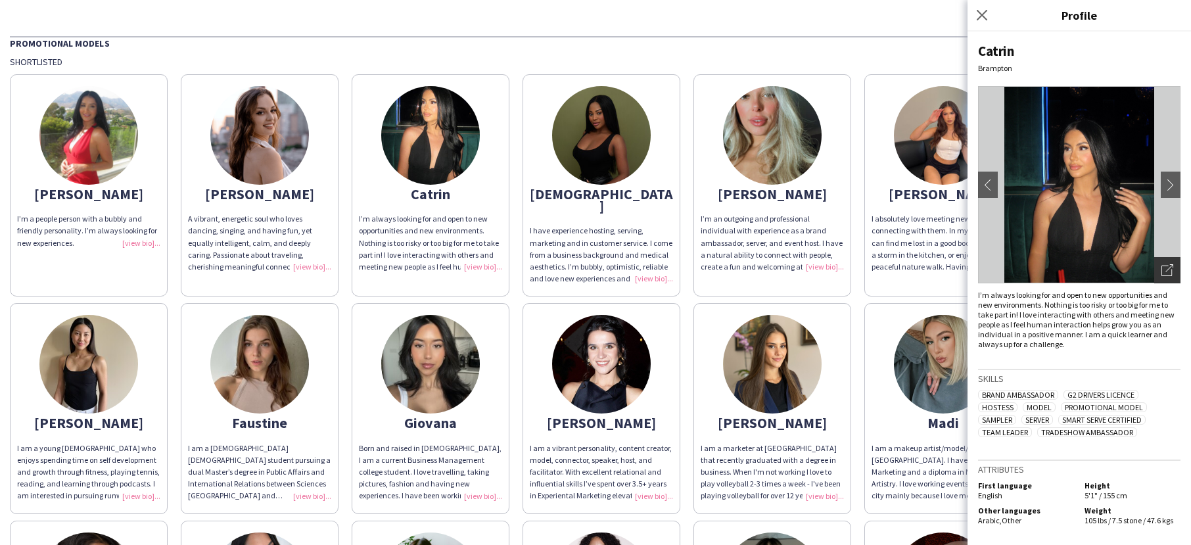
click at [1174, 271] on div "Open photos pop-in" at bounding box center [1167, 270] width 26 height 26
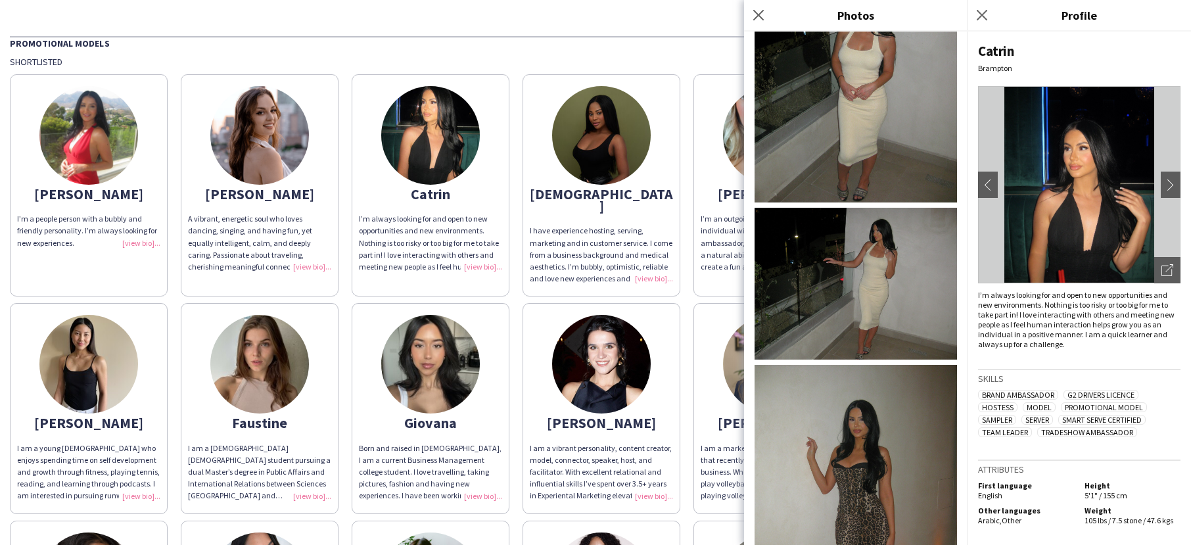
scroll to position [1570, 0]
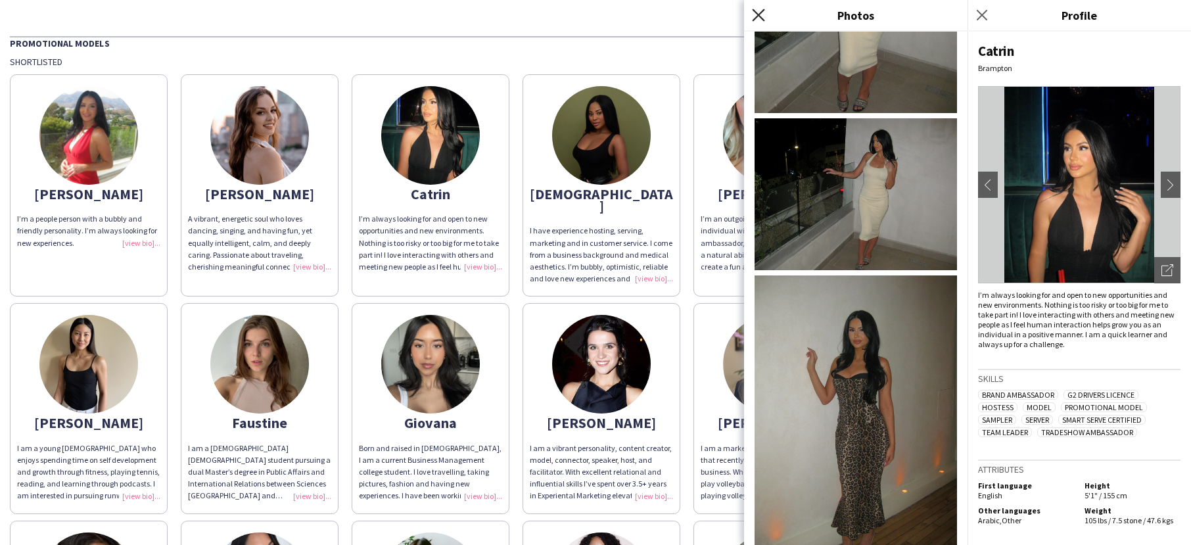
click at [759, 13] on icon at bounding box center [758, 15] width 12 height 12
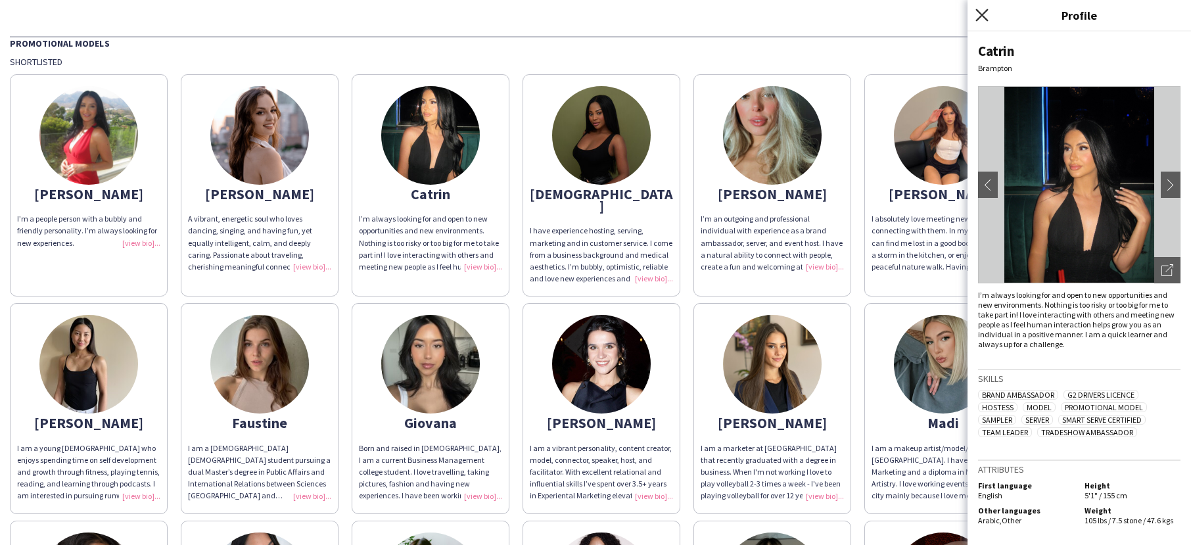
click at [983, 12] on icon at bounding box center [981, 15] width 12 height 12
